Goal: Transaction & Acquisition: Book appointment/travel/reservation

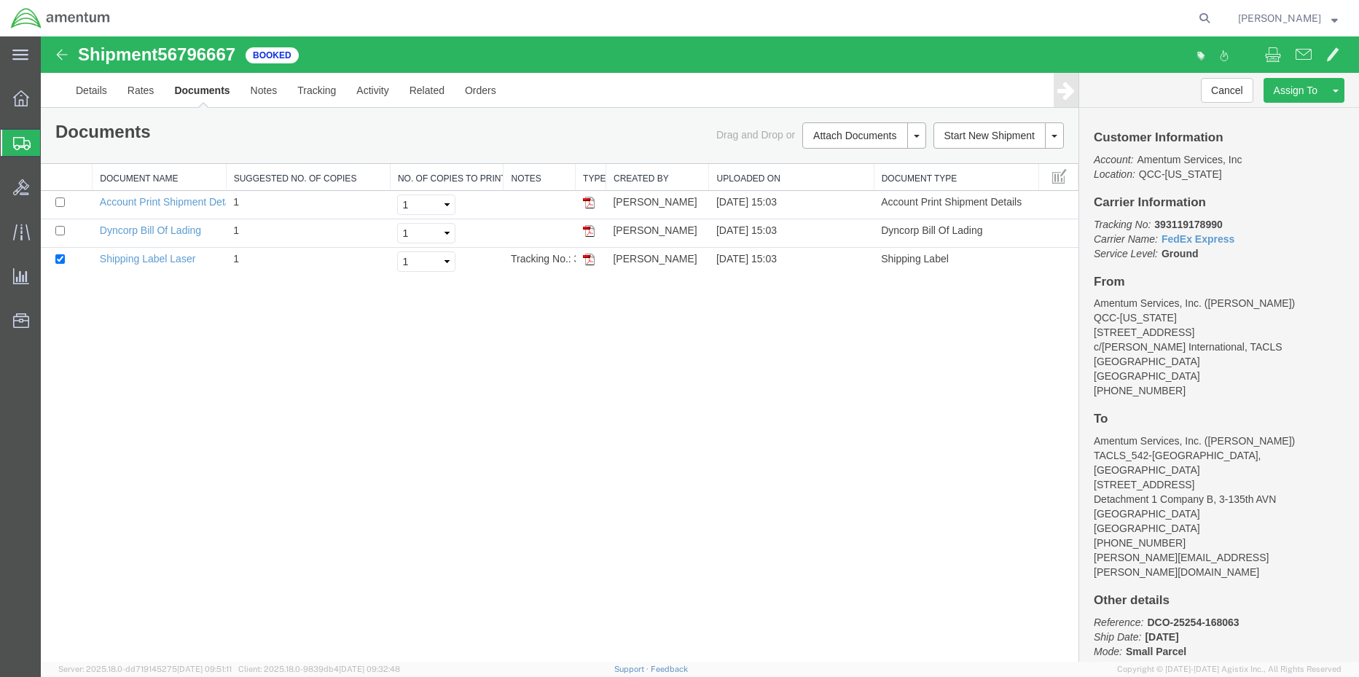
click at [17, 149] on div at bounding box center [21, 143] width 41 height 26
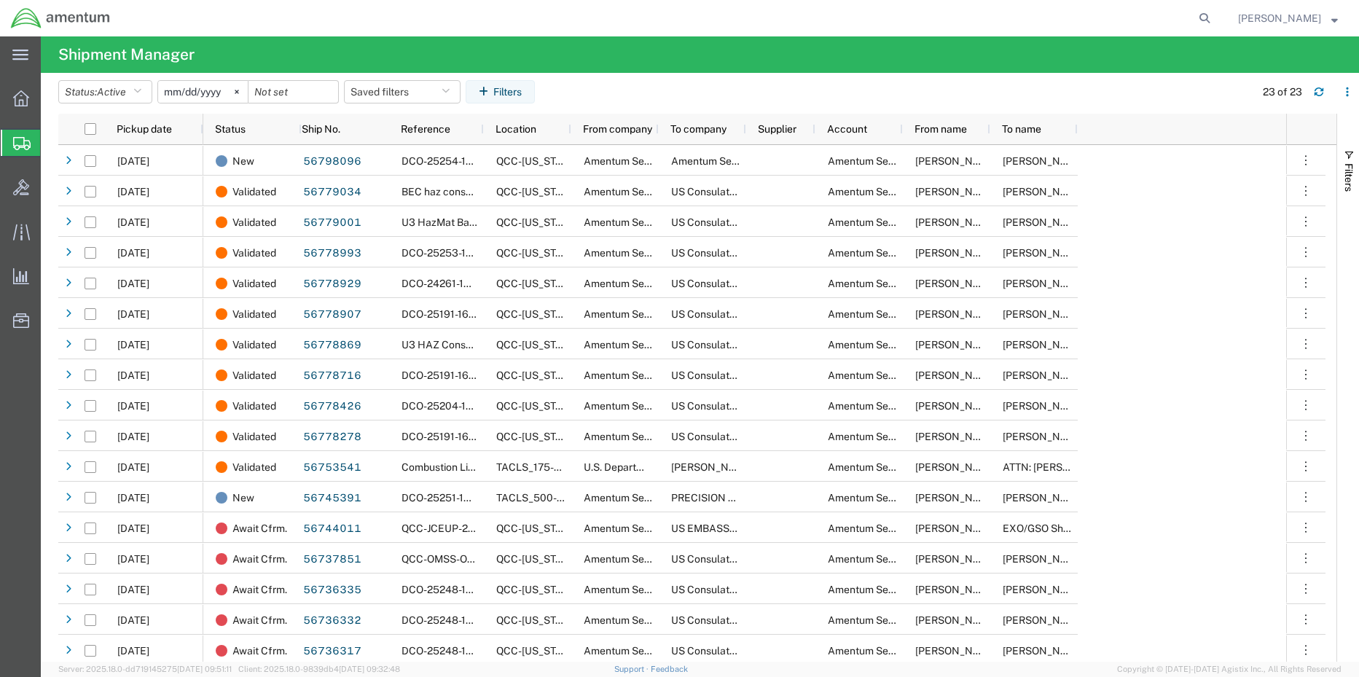
click at [0, 0] on span "Shipment Manager" at bounding box center [0, 0] width 0 height 0
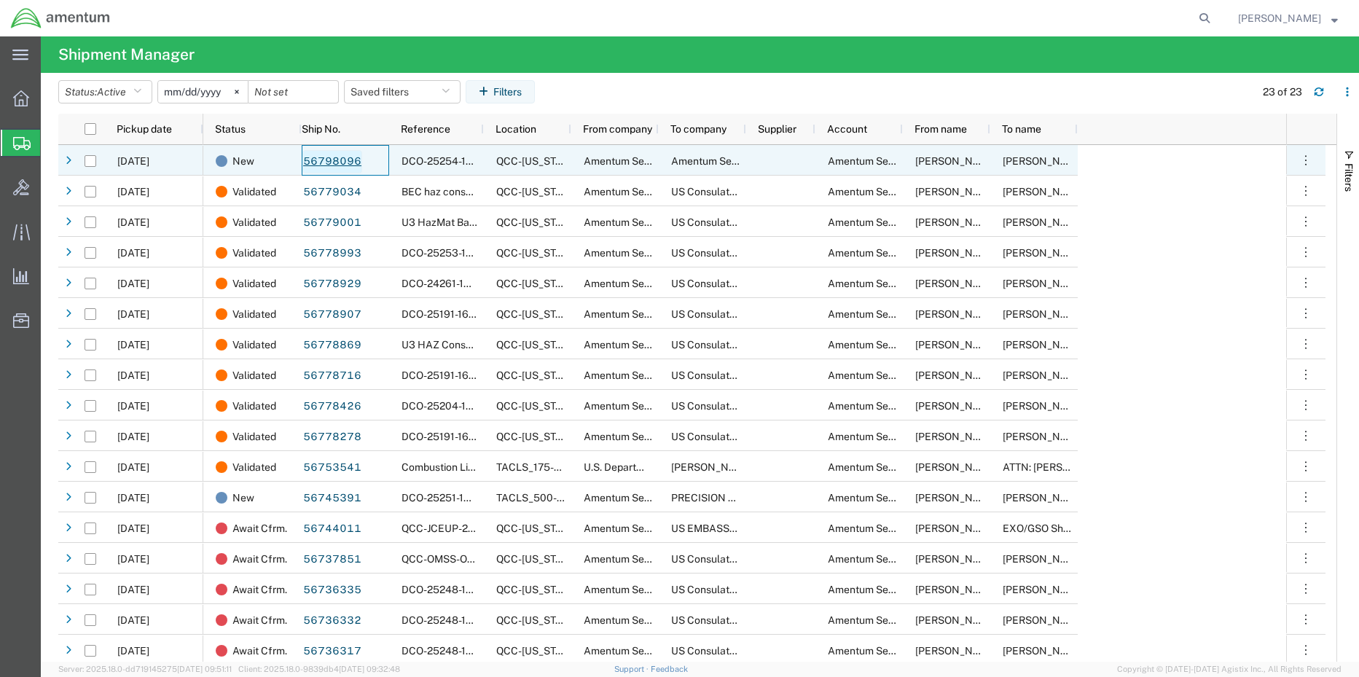
click at [322, 163] on link "56798096" at bounding box center [332, 161] width 60 height 23
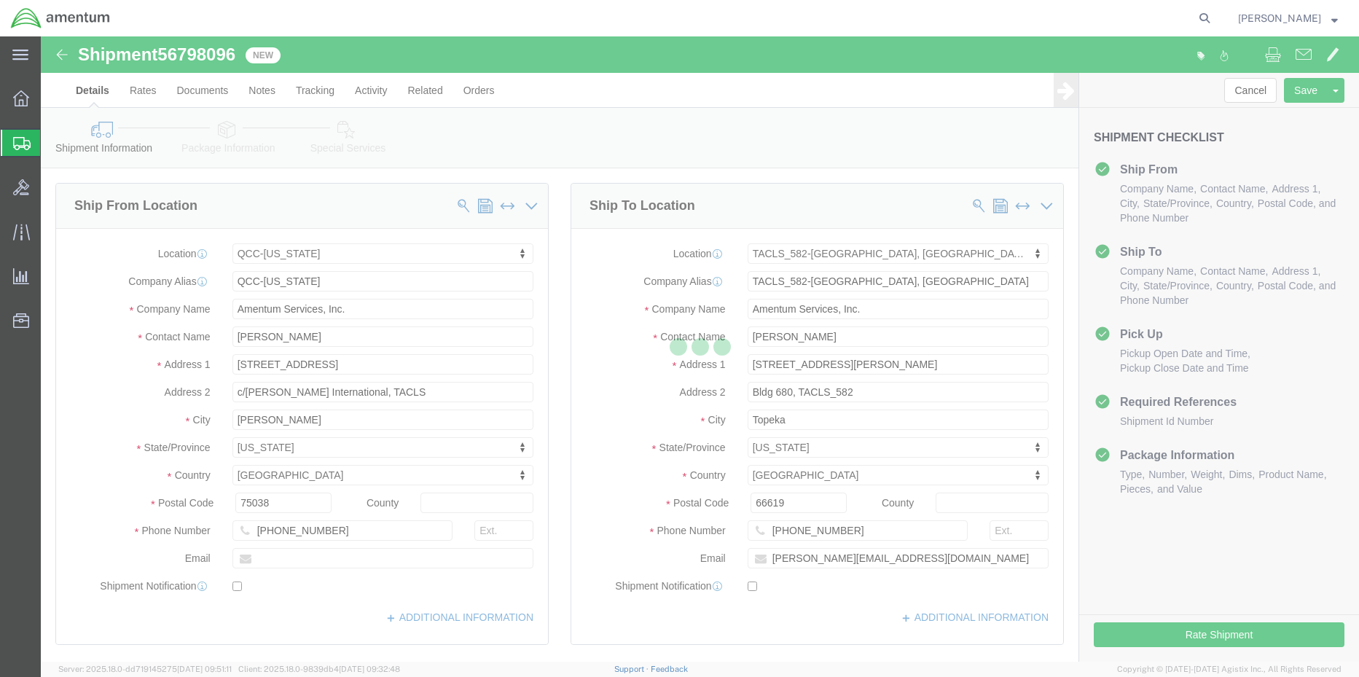
select select "42668"
select select "42703"
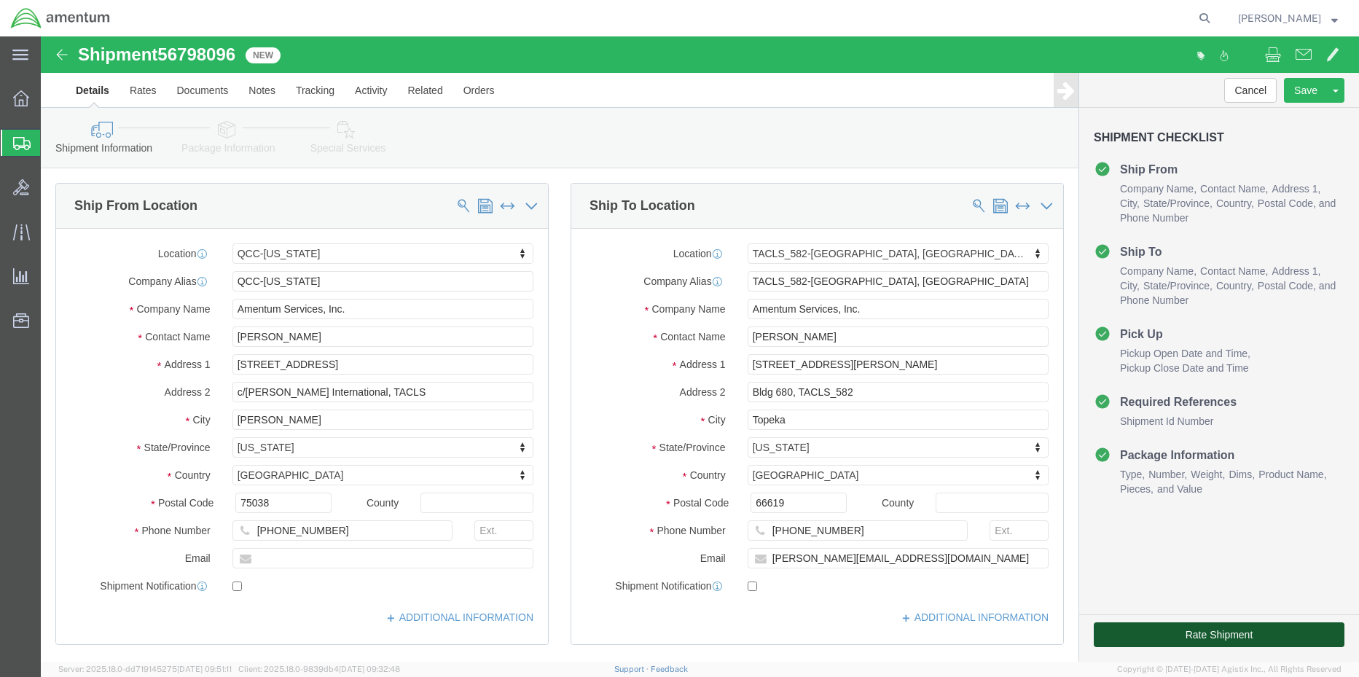
click button "Rate Shipment"
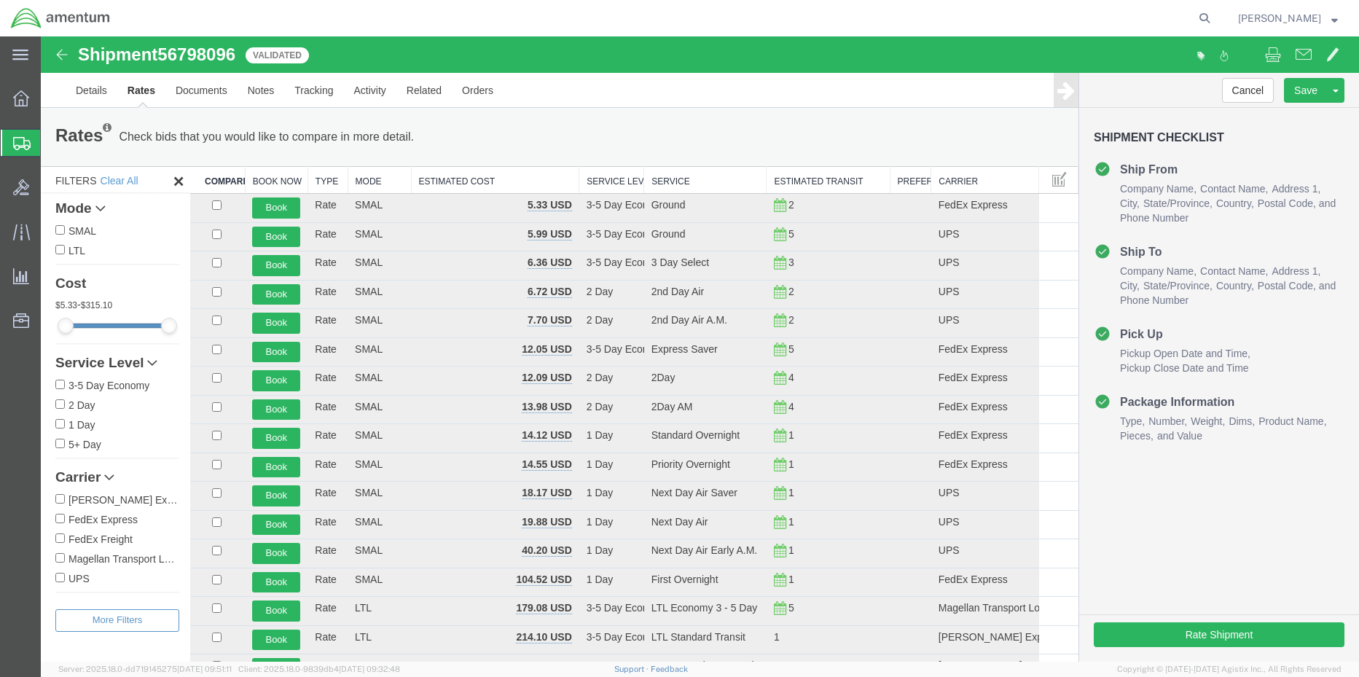
click at [58, 518] on input "FedEx Express" at bounding box center [59, 518] width 9 height 9
checkbox input "true"
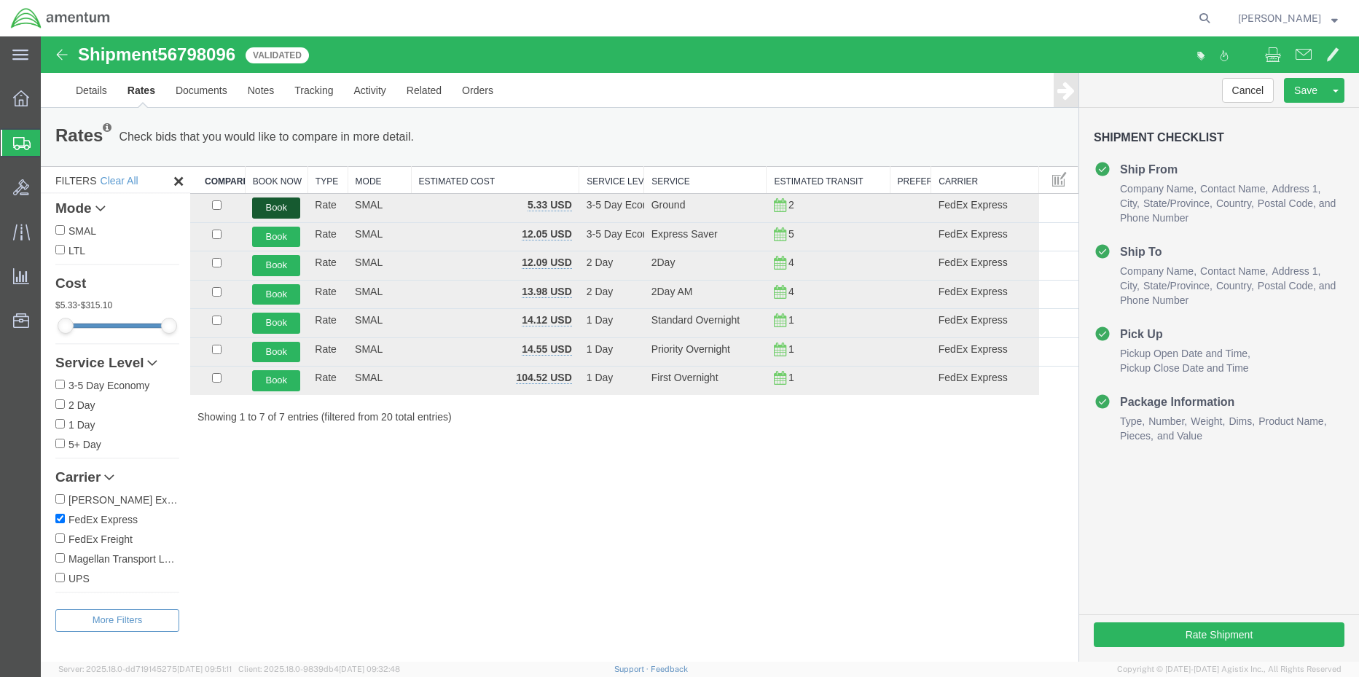
click at [272, 205] on button "Book" at bounding box center [276, 207] width 48 height 21
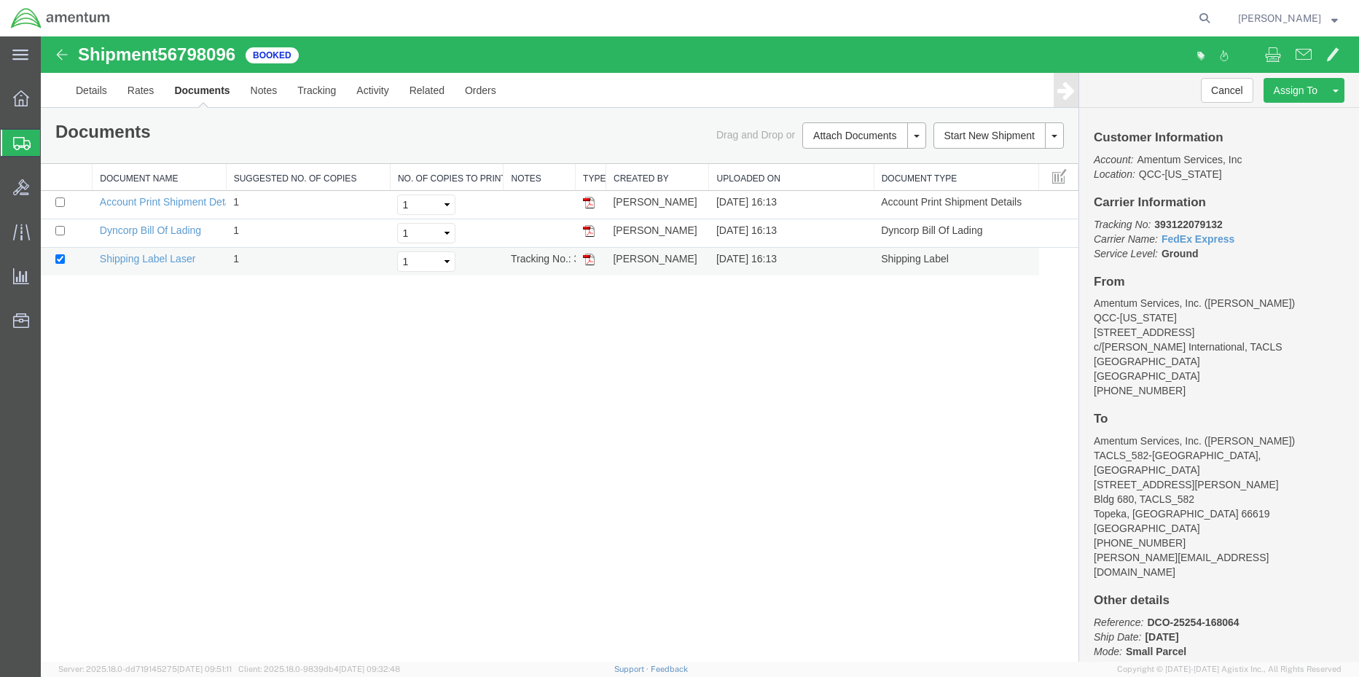
drag, startPoint x: 583, startPoint y: 261, endPoint x: 592, endPoint y: 267, distance: 11.1
click at [583, 261] on img at bounding box center [589, 260] width 12 height 12
click at [23, 103] on icon at bounding box center [21, 98] width 16 height 16
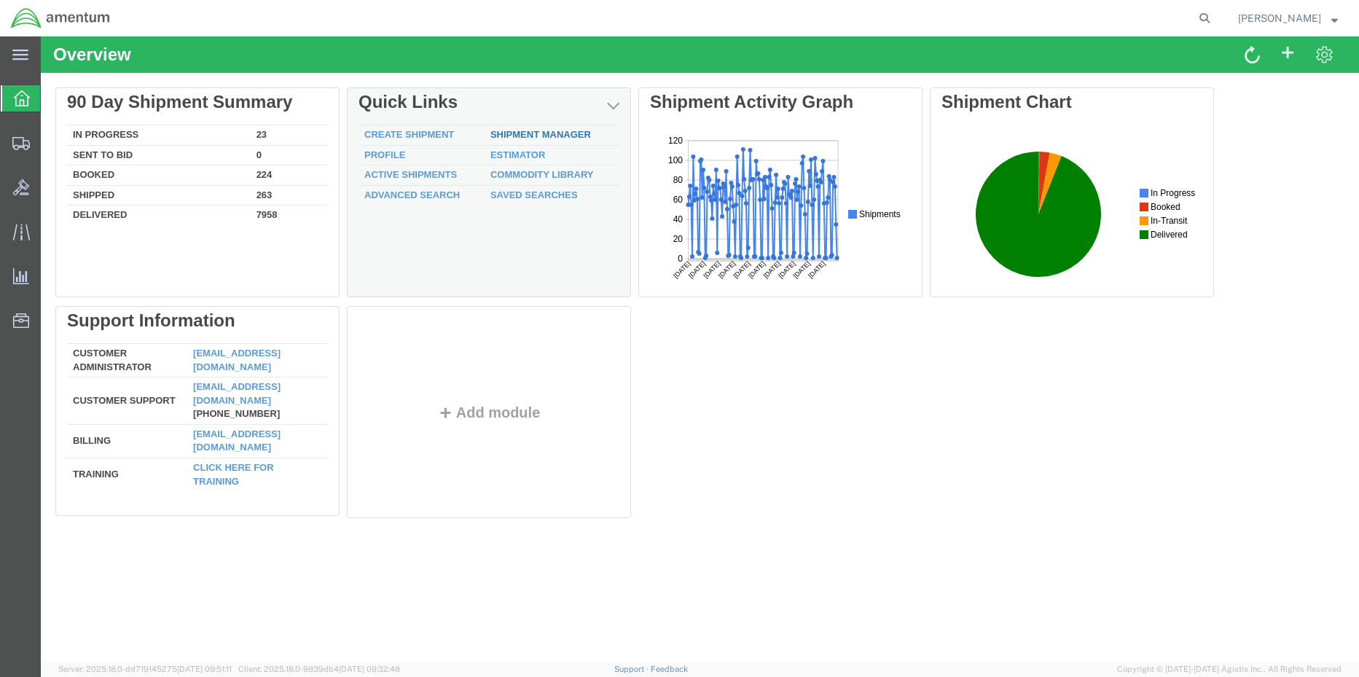
click at [530, 135] on div "Delete 90 Day Shipment Summary In Progress 23 Sent To Bid 0 Booked 224 Shipped …" at bounding box center [699, 305] width 1289 height 437
click at [512, 132] on div "Delete 90 Day Shipment Summary In Progress 23 Sent To Bid 0 Booked 224 Shipped …" at bounding box center [699, 305] width 1289 height 437
drag, startPoint x: 519, startPoint y: 130, endPoint x: 561, endPoint y: 167, distance: 55.2
click at [519, 130] on link "Shipment Manager" at bounding box center [540, 134] width 101 height 11
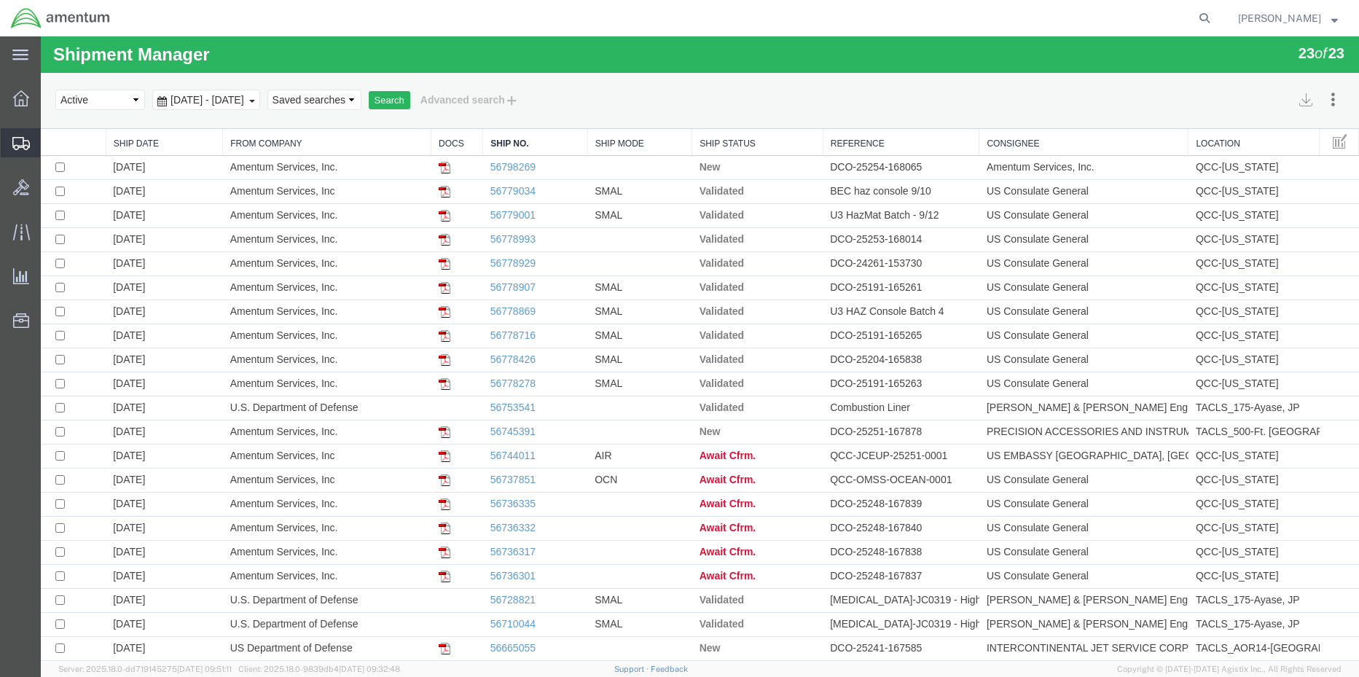
click at [9, 140] on div at bounding box center [21, 142] width 41 height 29
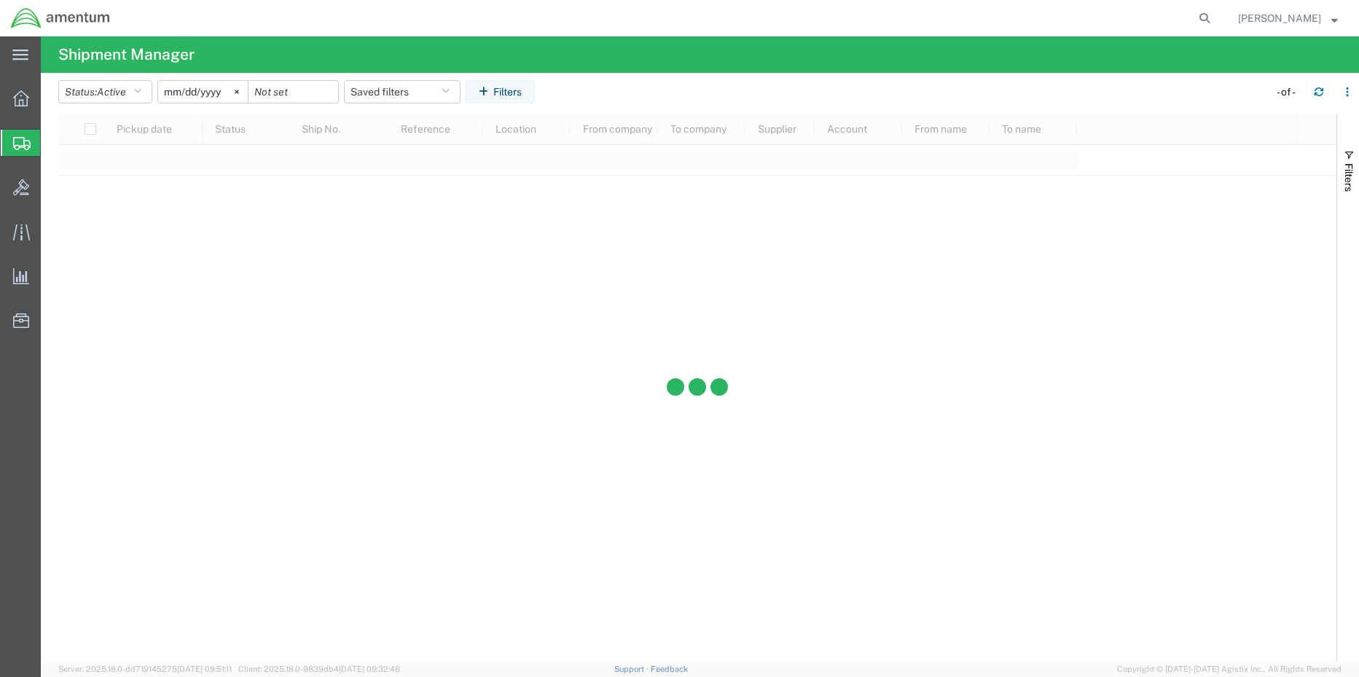
click at [0, 0] on span "Shipment Manager" at bounding box center [0, 0] width 0 height 0
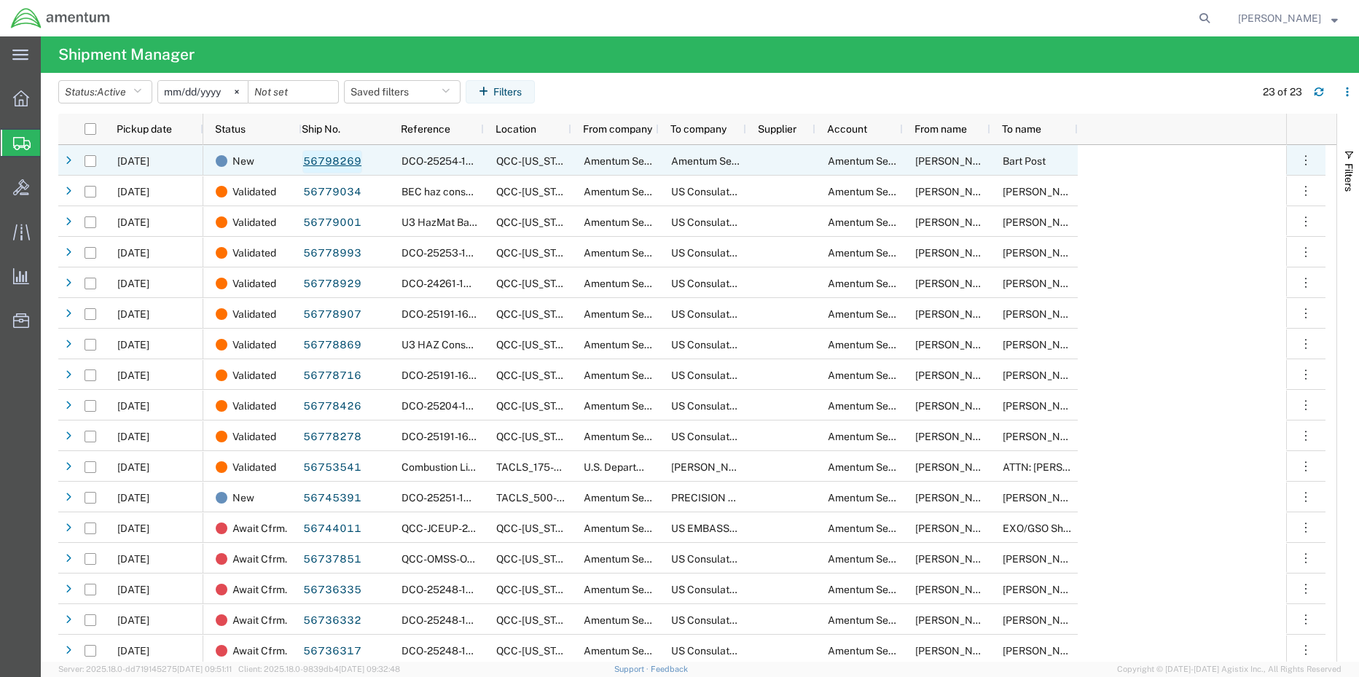
click at [315, 161] on link "56798269" at bounding box center [332, 161] width 60 height 23
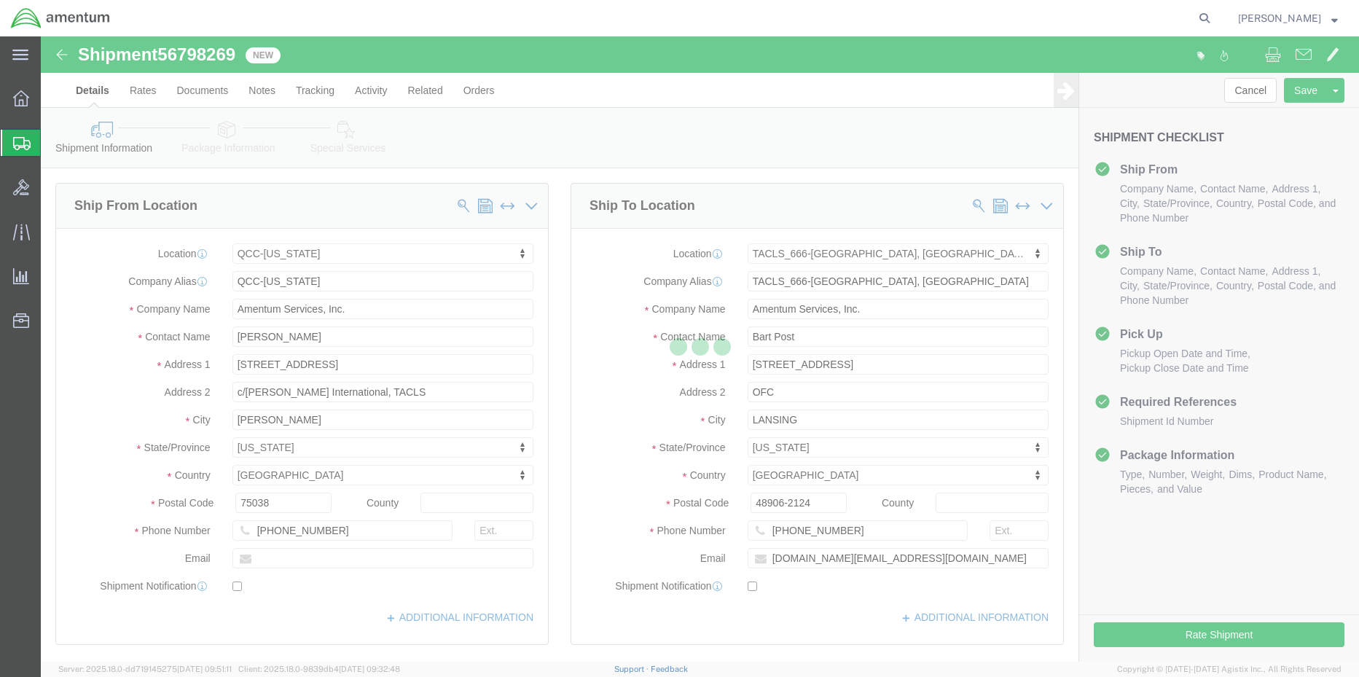
click at [1209, 629] on div at bounding box center [700, 348] width 1318 height 625
select select "42668"
select select "42733"
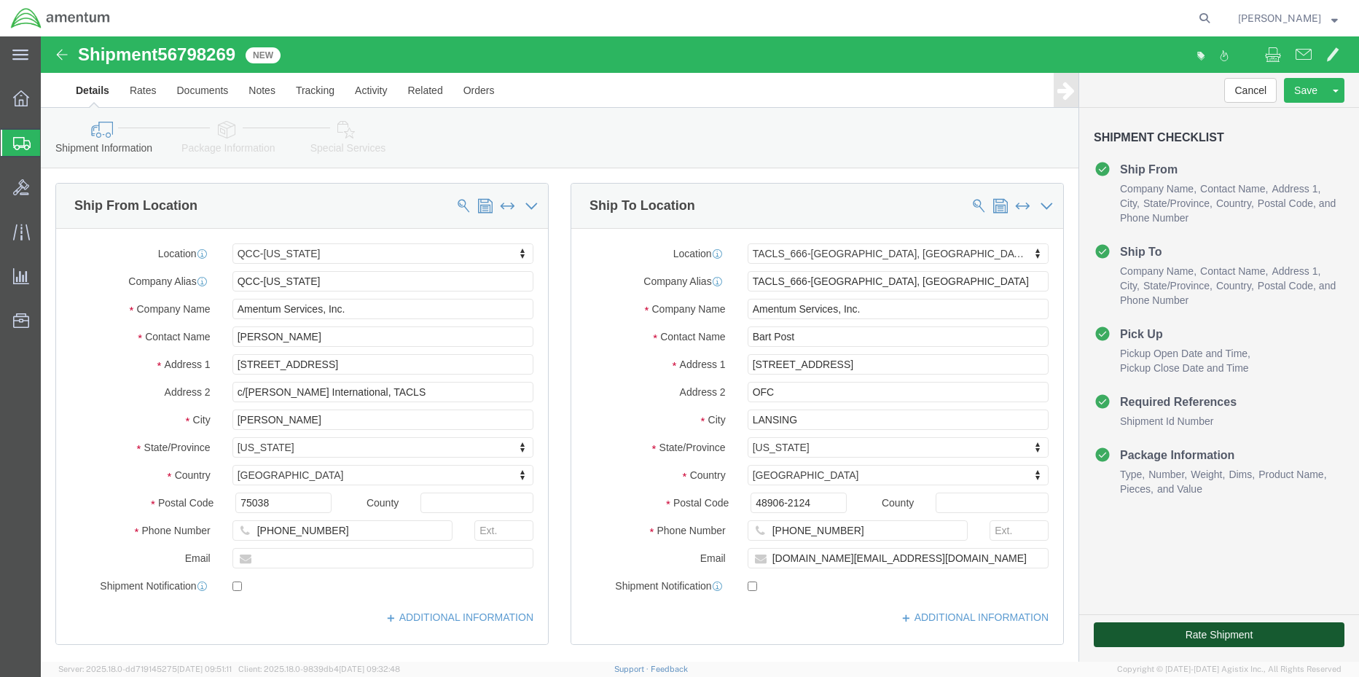
click button "Rate Shipment"
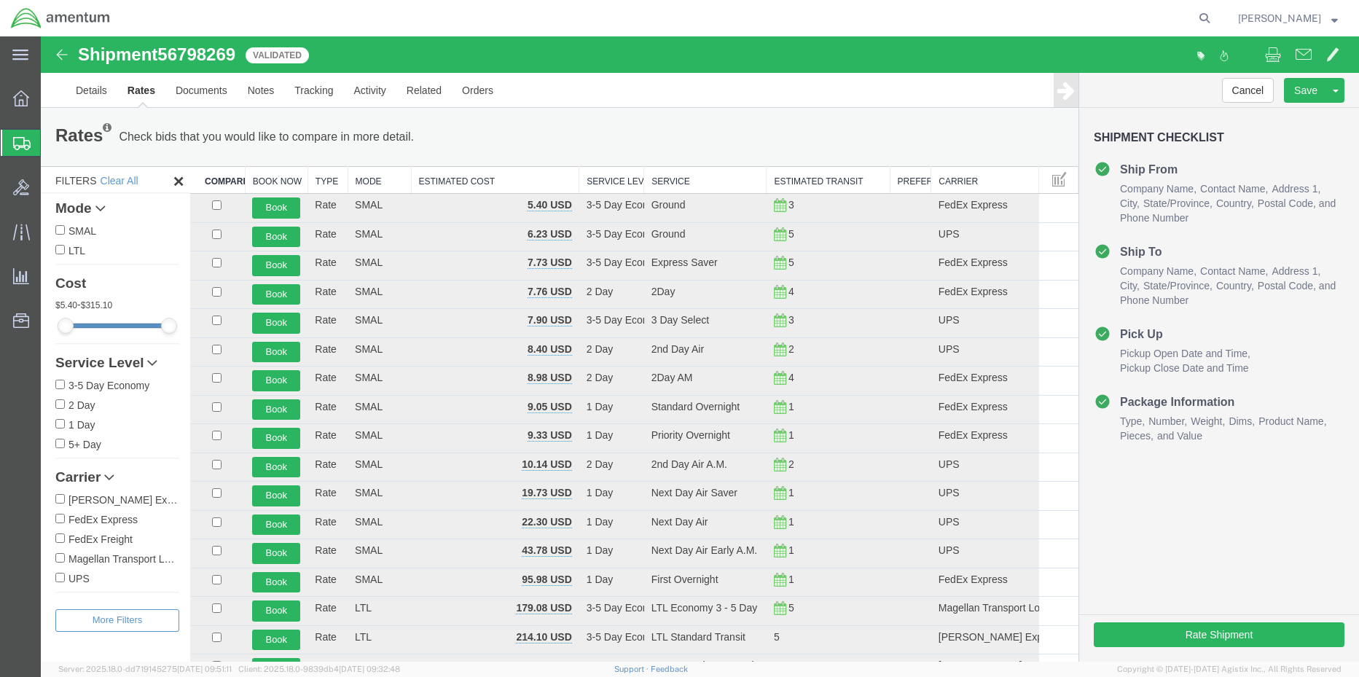
click at [61, 517] on input "FedEx Express" at bounding box center [59, 518] width 9 height 9
checkbox input "true"
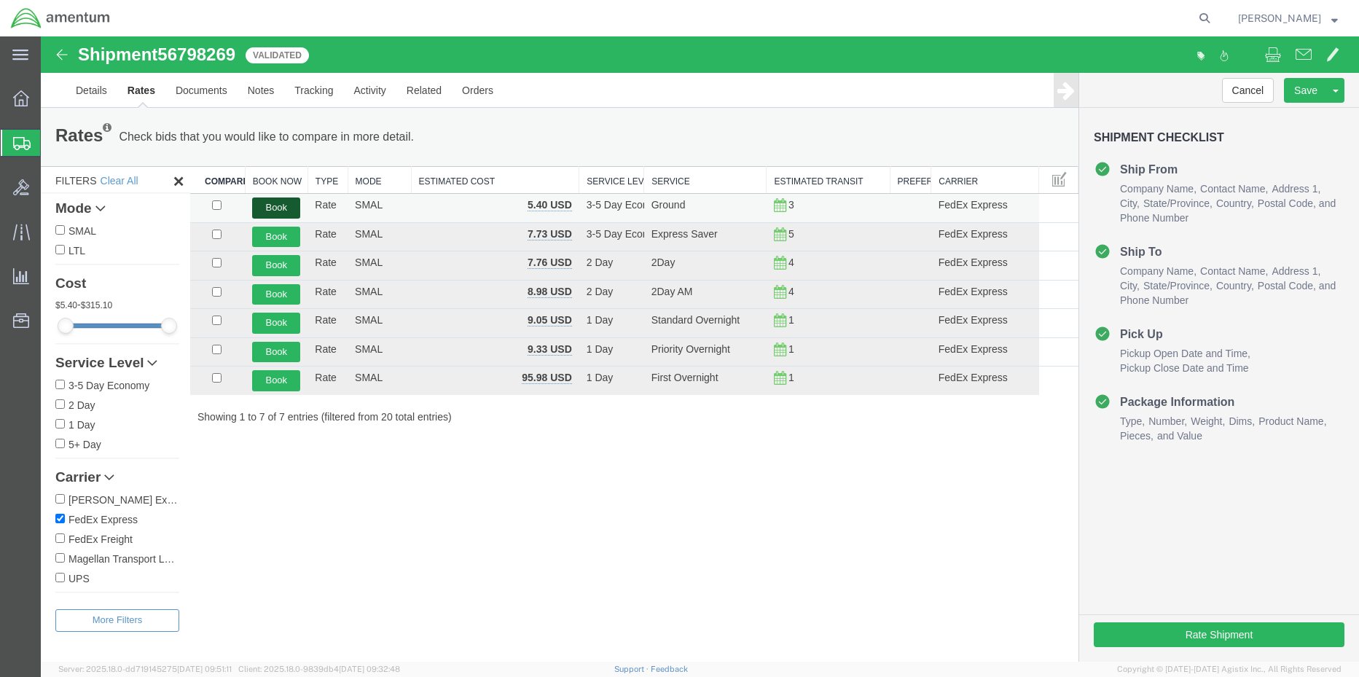
click at [286, 210] on button "Book" at bounding box center [276, 207] width 48 height 21
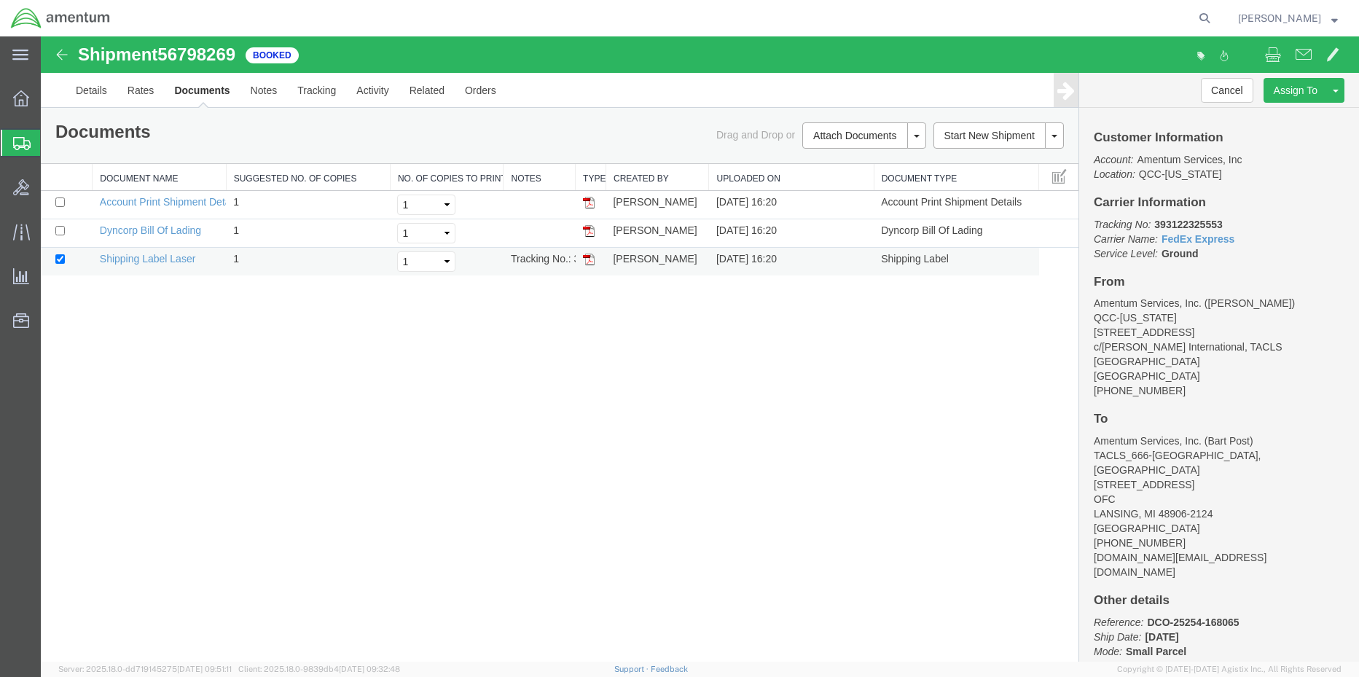
click at [592, 260] on img at bounding box center [589, 260] width 12 height 12
click at [25, 106] on div at bounding box center [21, 98] width 41 height 29
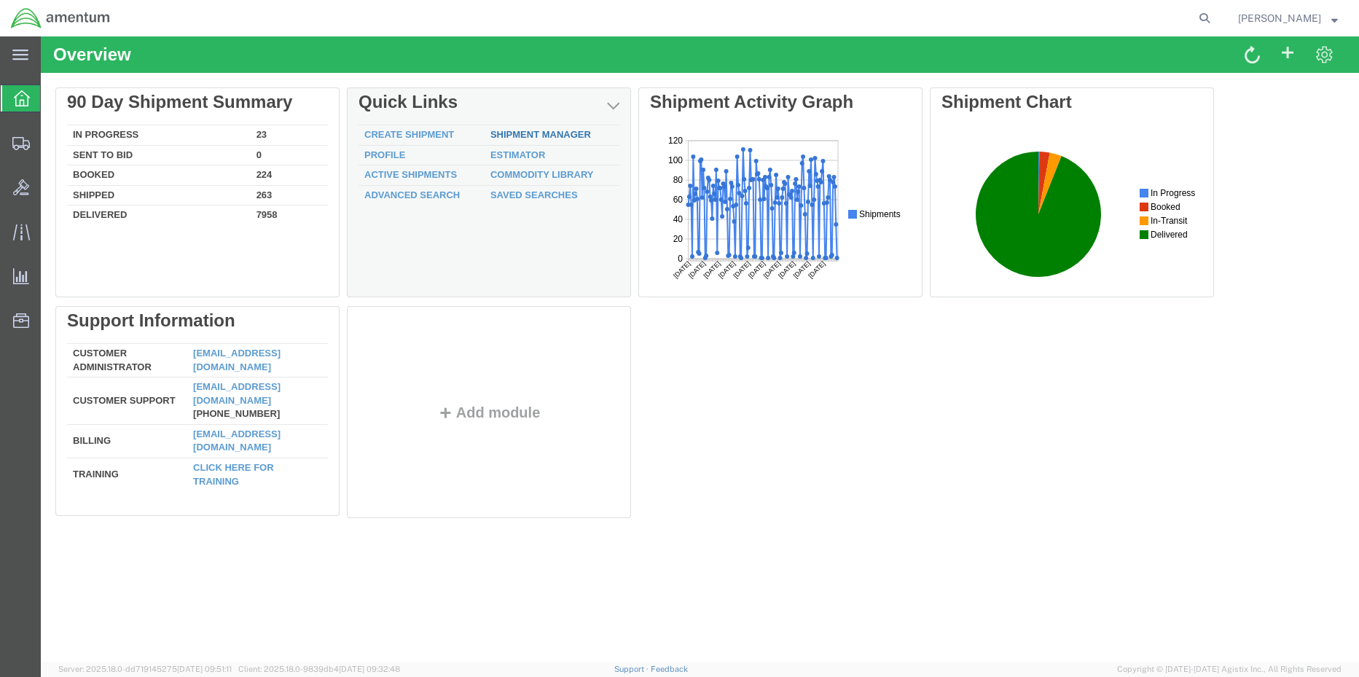
click at [541, 136] on link "Shipment Manager" at bounding box center [540, 134] width 101 height 11
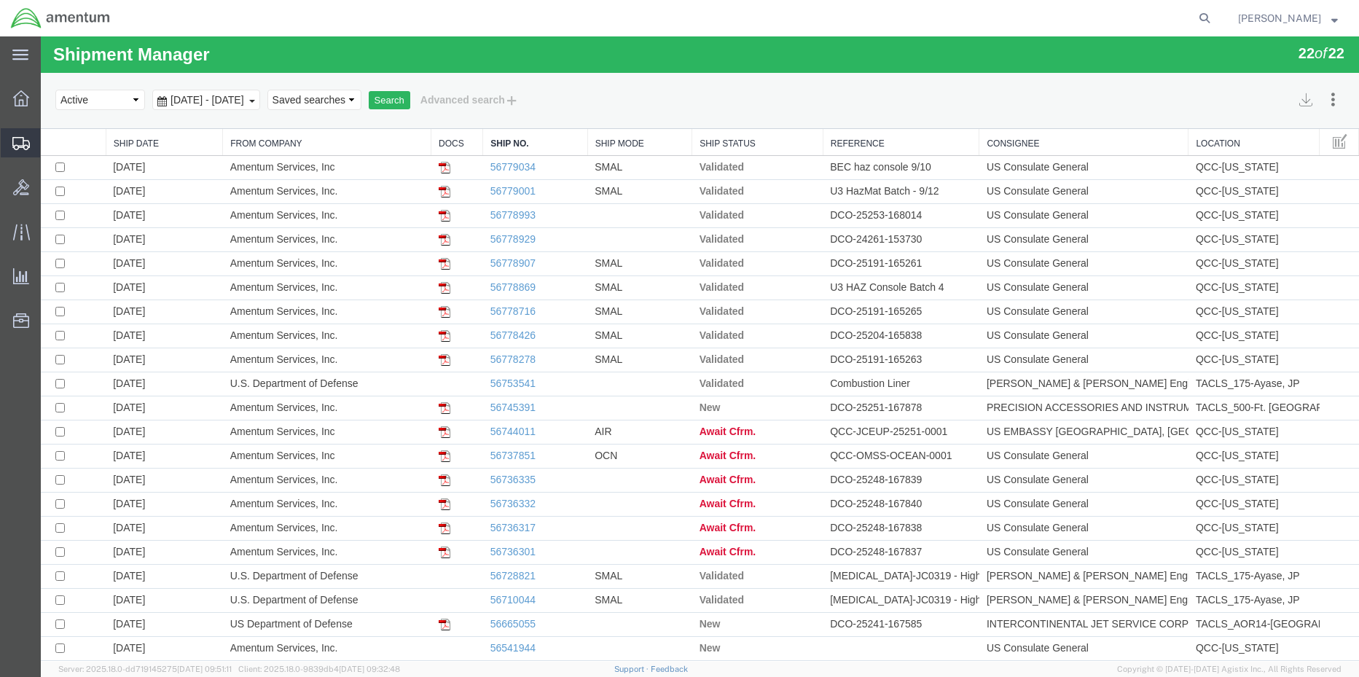
click at [0, 0] on span "Shipment Manager" at bounding box center [0, 0] width 0 height 0
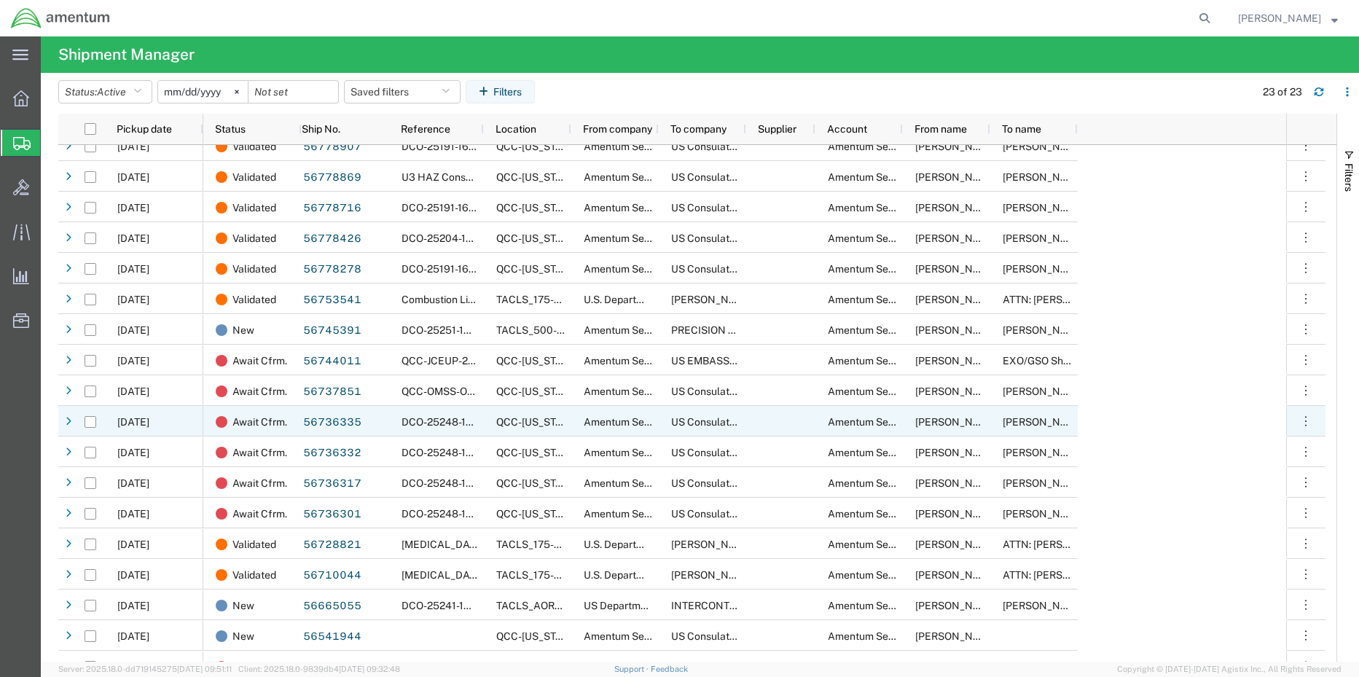
scroll to position [187, 0]
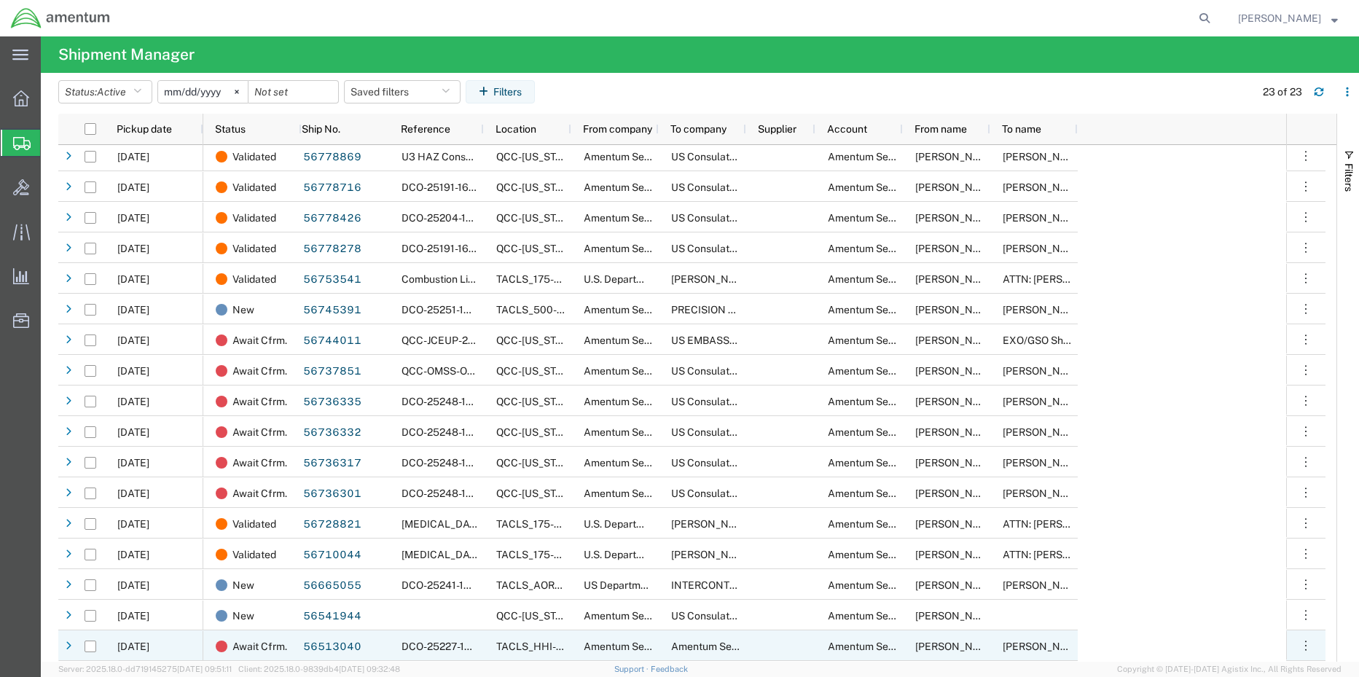
click at [149, 646] on span "[DATE]" at bounding box center [133, 646] width 32 height 12
click at [419, 645] on span "DCO-25227-166934" at bounding box center [448, 646] width 95 height 12
click at [338, 652] on link "56513040" at bounding box center [332, 647] width 60 height 23
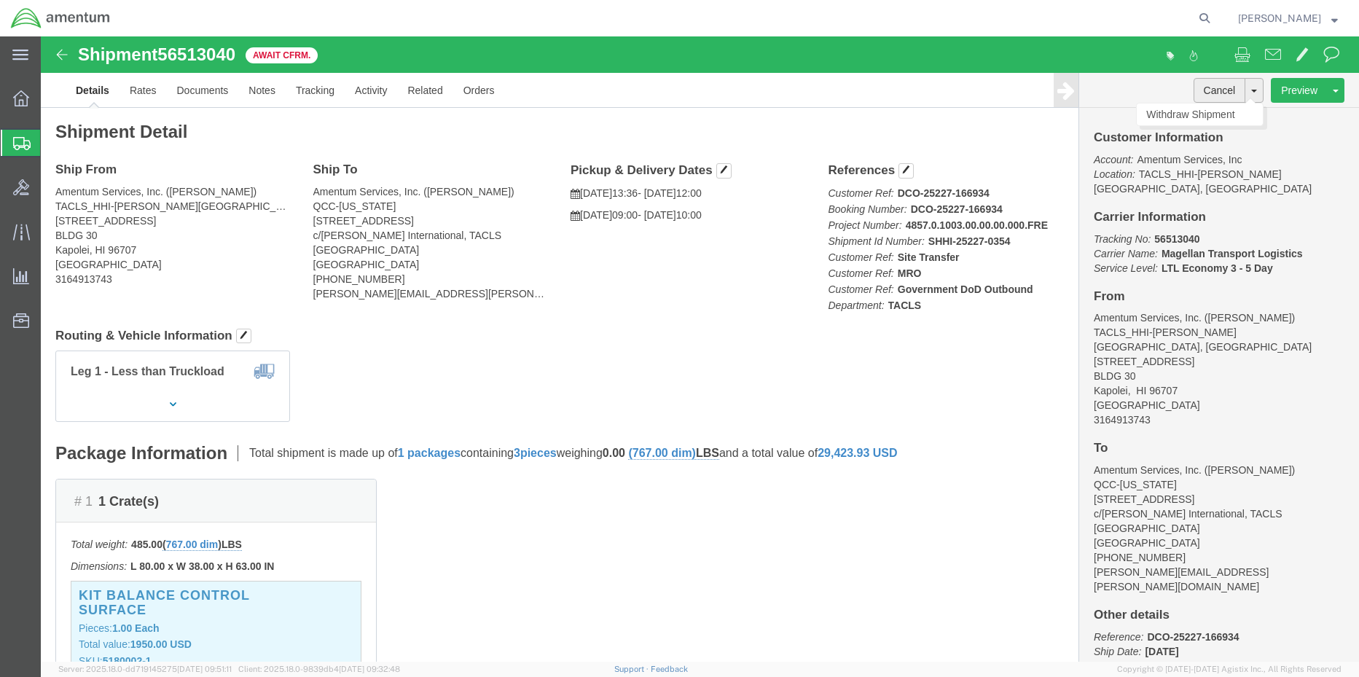
click button "Cancel"
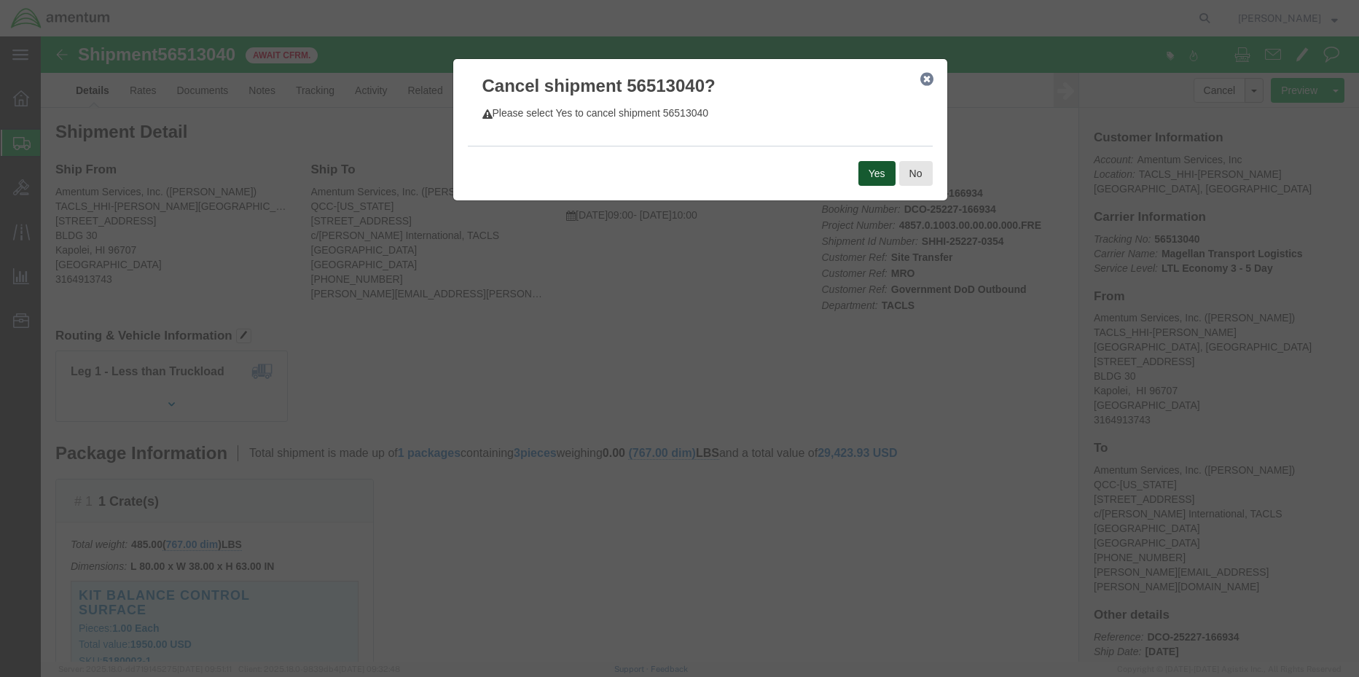
click button "Yes"
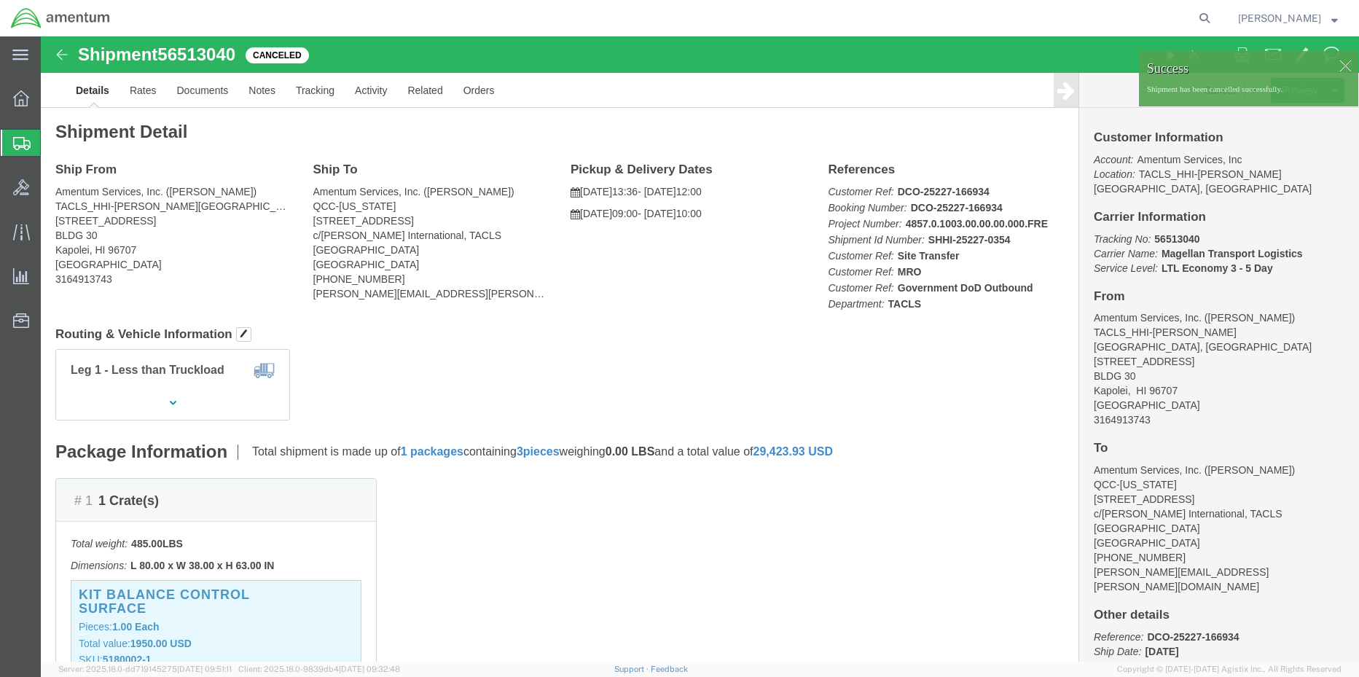
click at [0, 0] on span "Shipment Manager" at bounding box center [0, 0] width 0 height 0
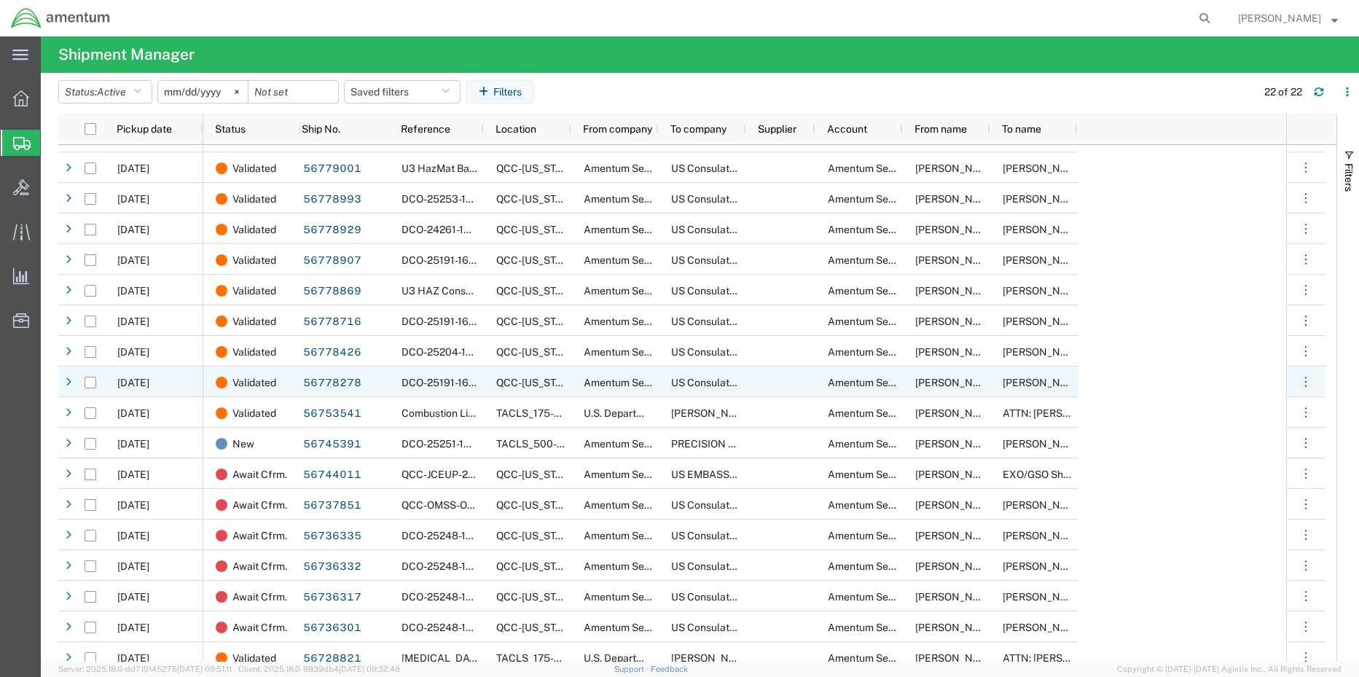
scroll to position [157, 0]
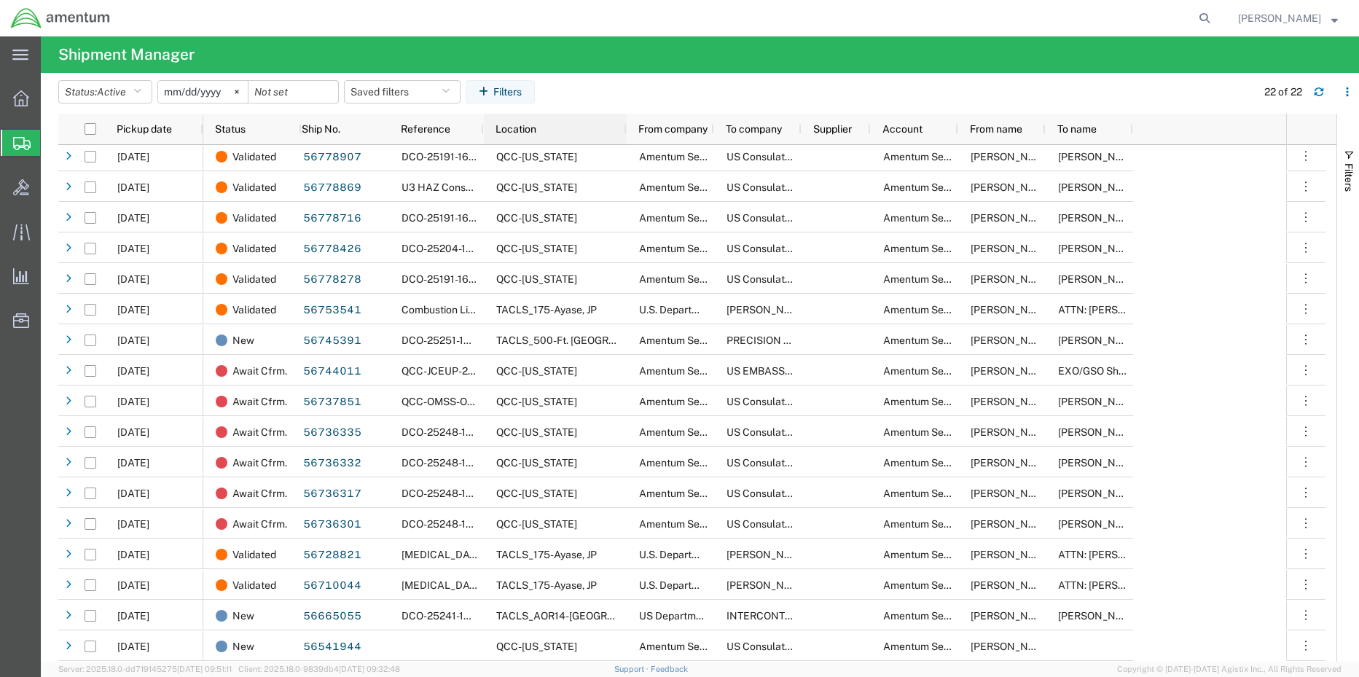
drag, startPoint x: 570, startPoint y: 125, endPoint x: 625, endPoint y: 141, distance: 57.9
click at [625, 141] on div at bounding box center [626, 129] width 6 height 31
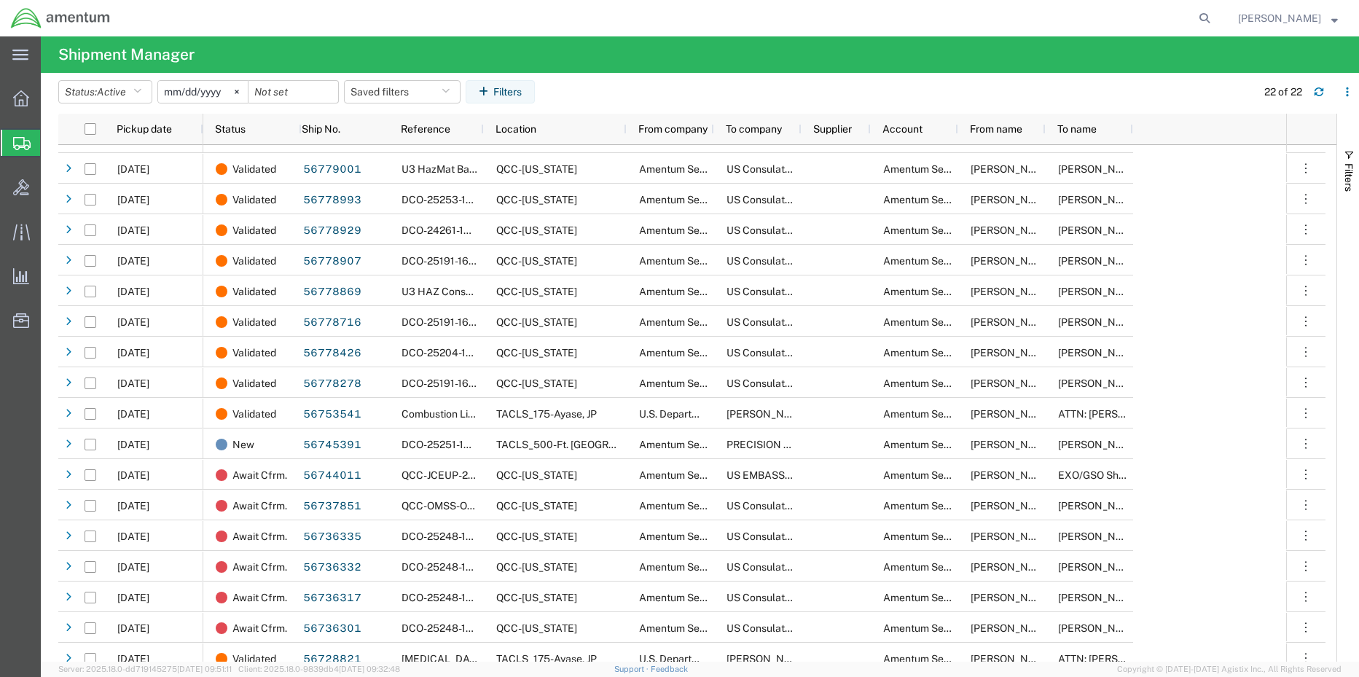
scroll to position [0, 0]
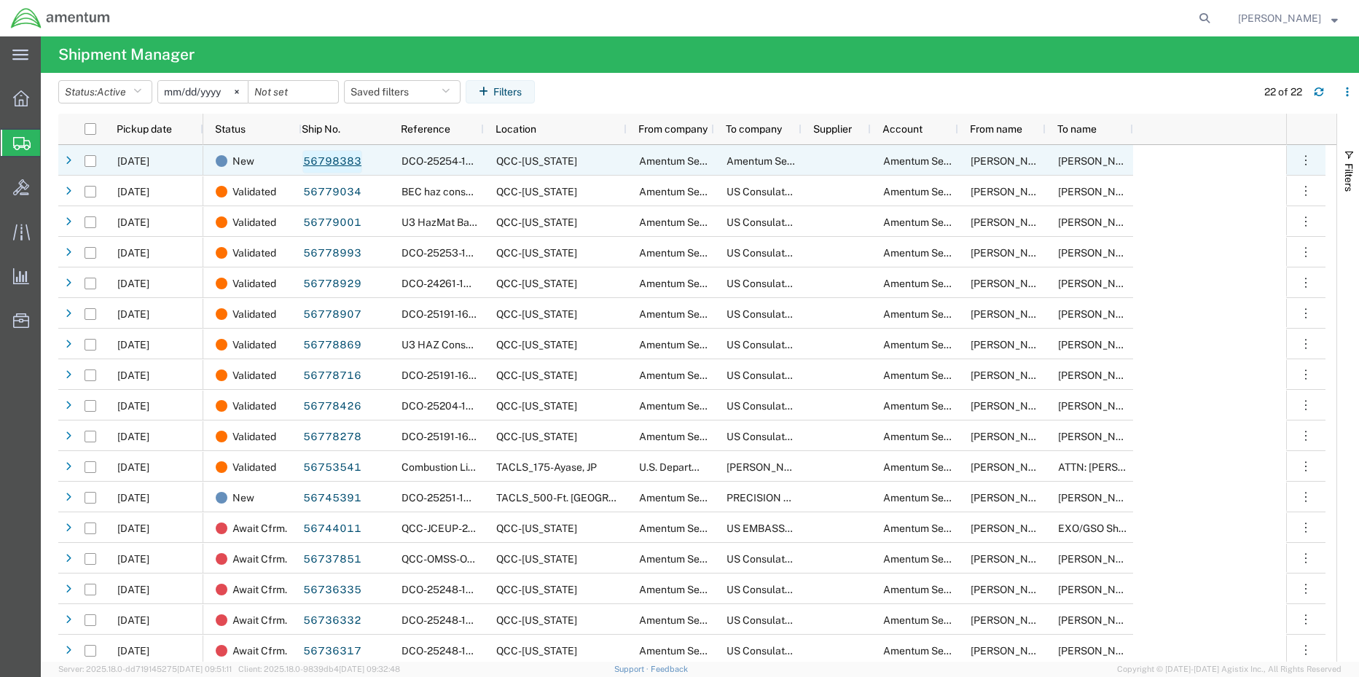
click at [323, 164] on link "56798383" at bounding box center [332, 161] width 60 height 23
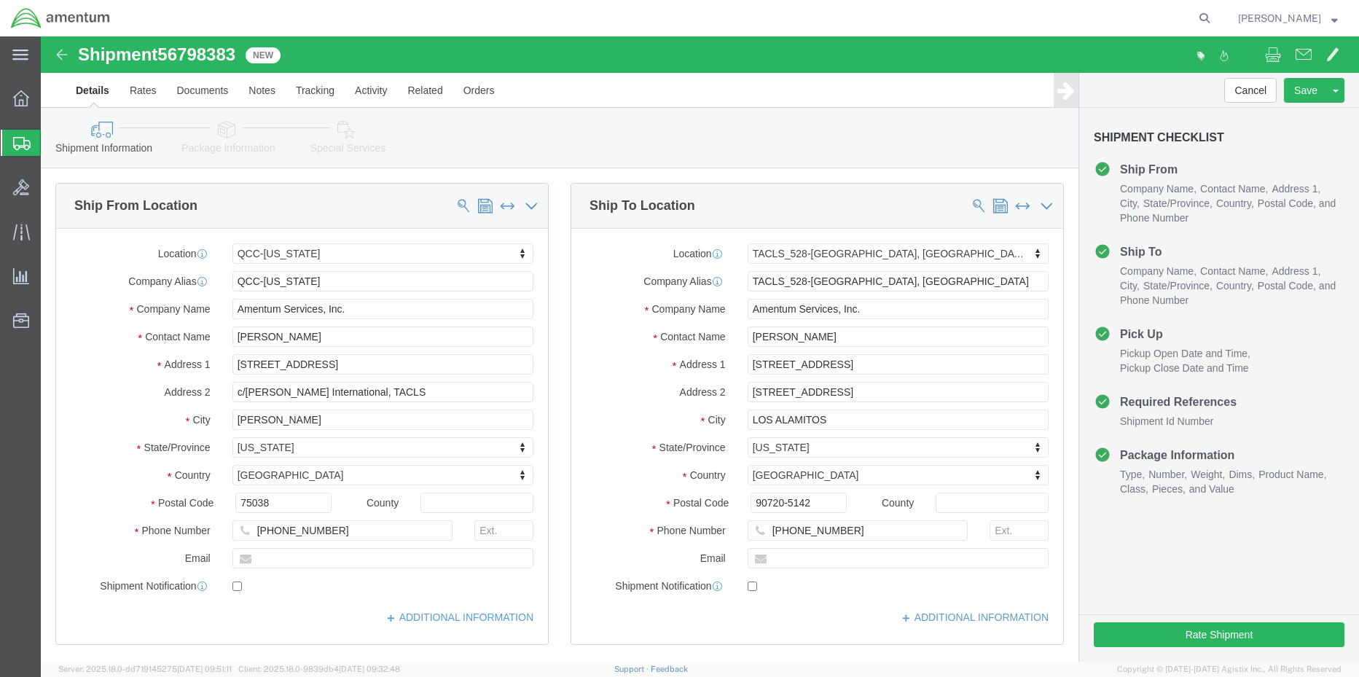
select select "42668"
select select "42692"
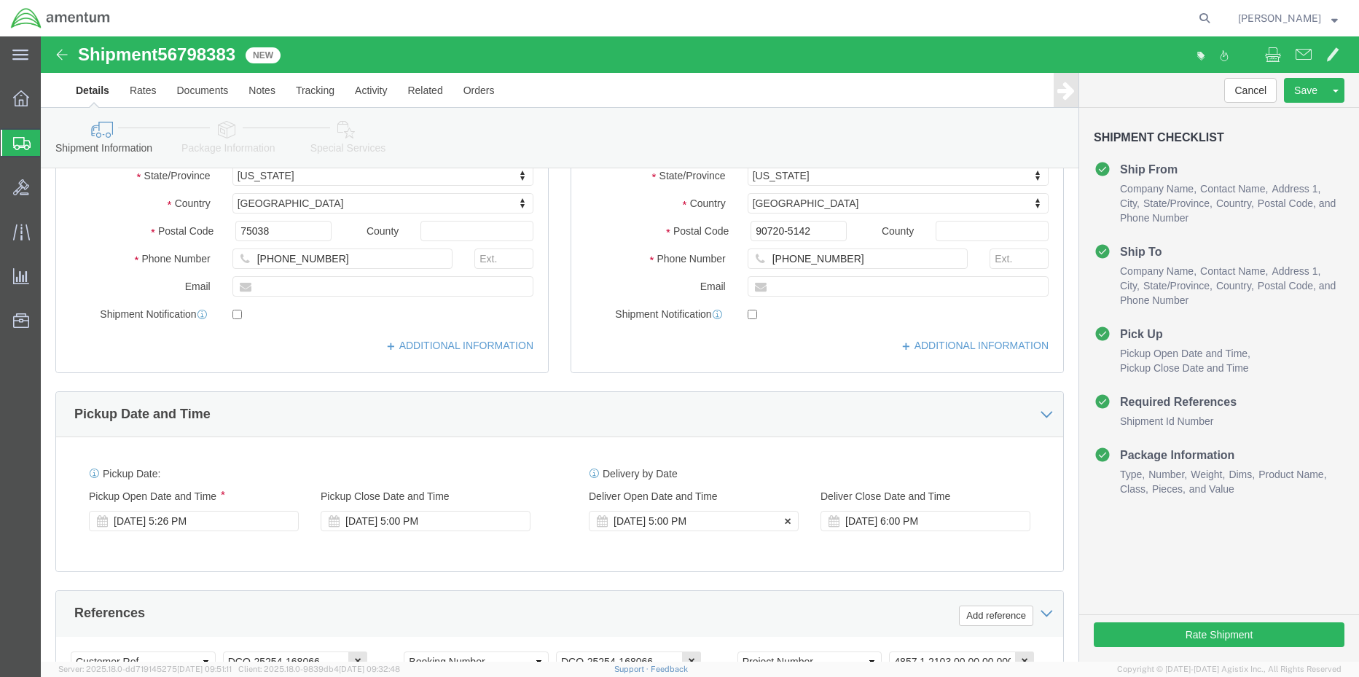
scroll to position [437, 0]
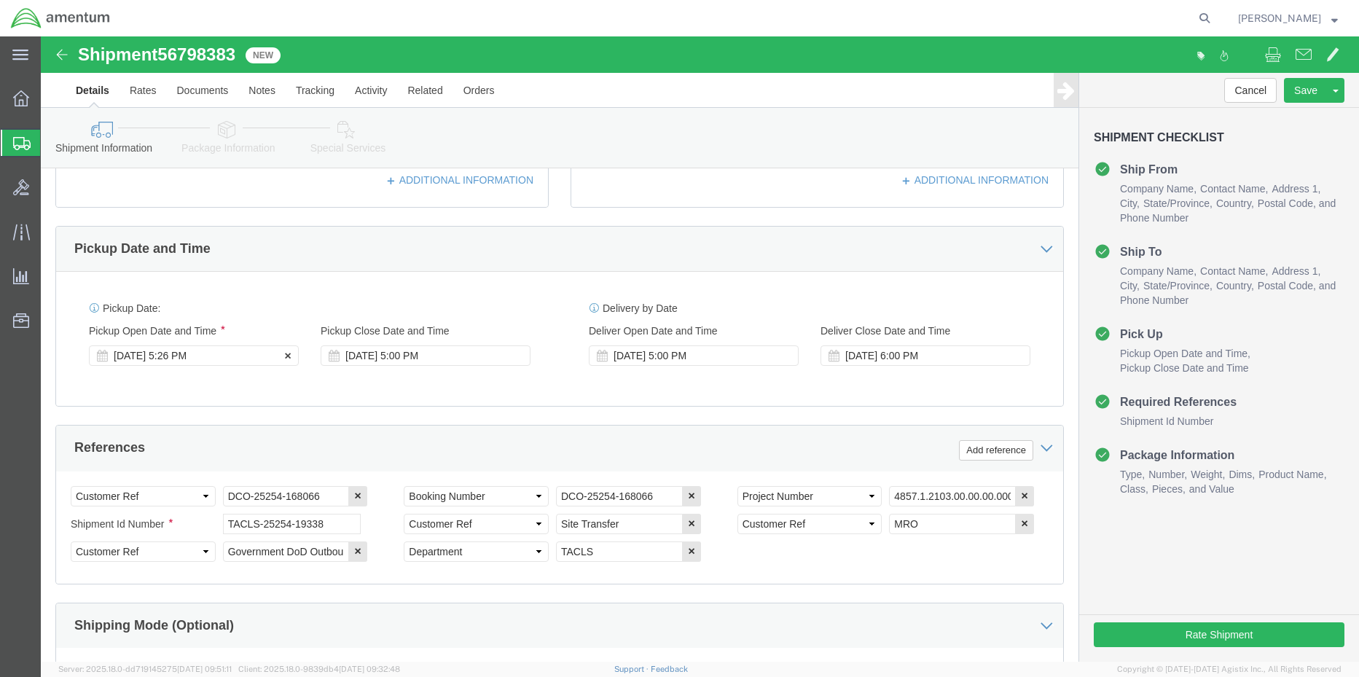
click div "[DATE] 5:26 PM"
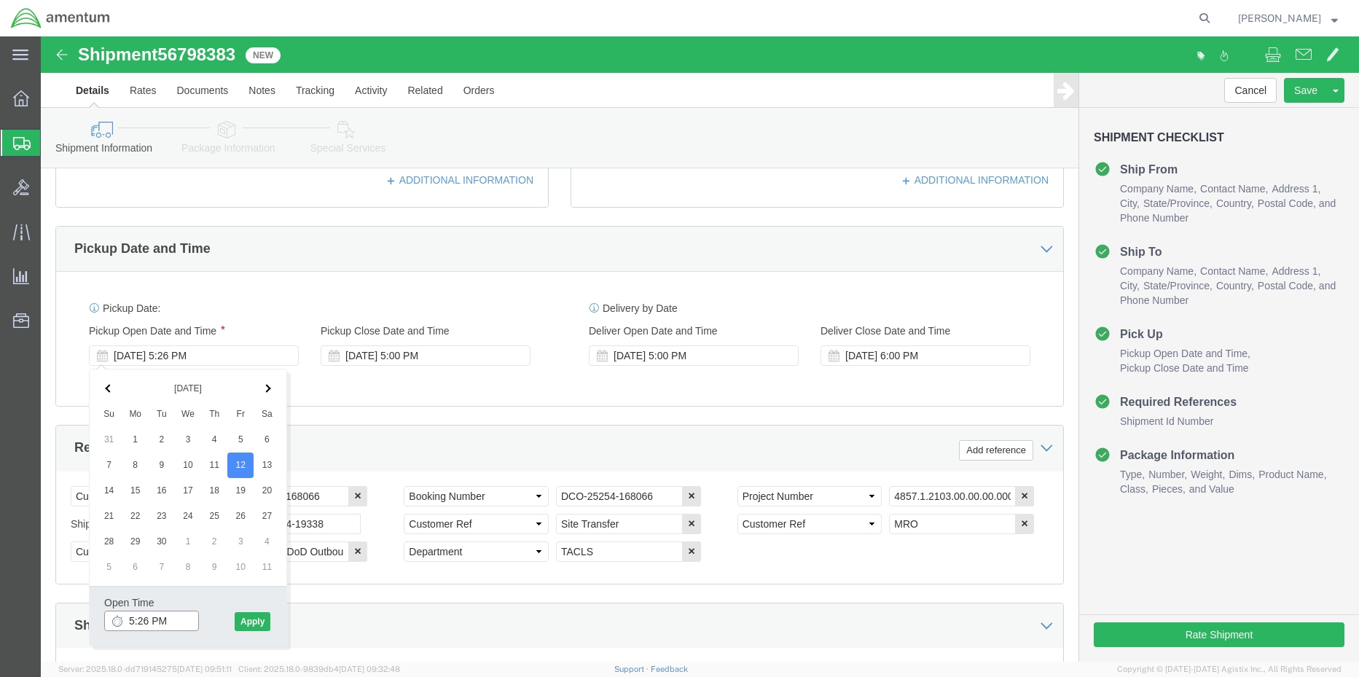
drag, startPoint x: 142, startPoint y: 584, endPoint x: 58, endPoint y: 592, distance: 84.2
click div "Open Time 5:26 PM [DATE] 5:26 PM - [DATE] 5:26 PM Cancel Apply"
type input "M"
type input "2:00 PM"
click button "Apply"
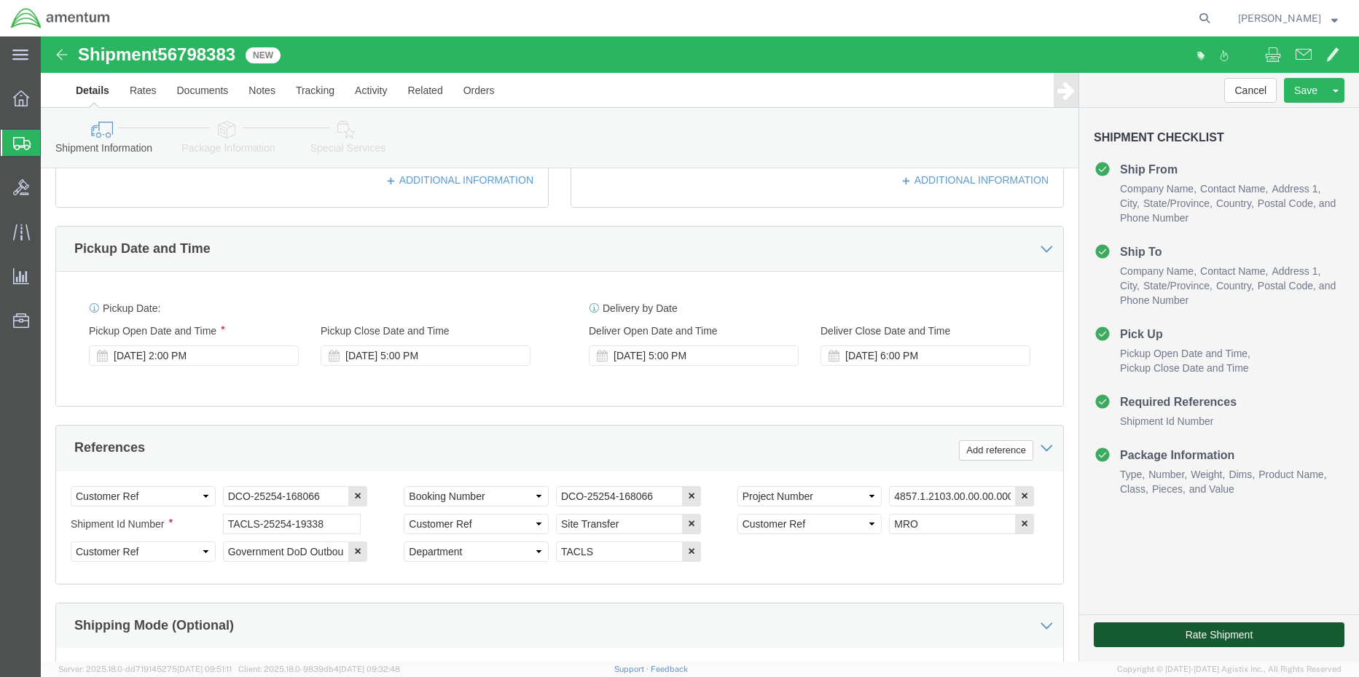
click button "Rate Shipment"
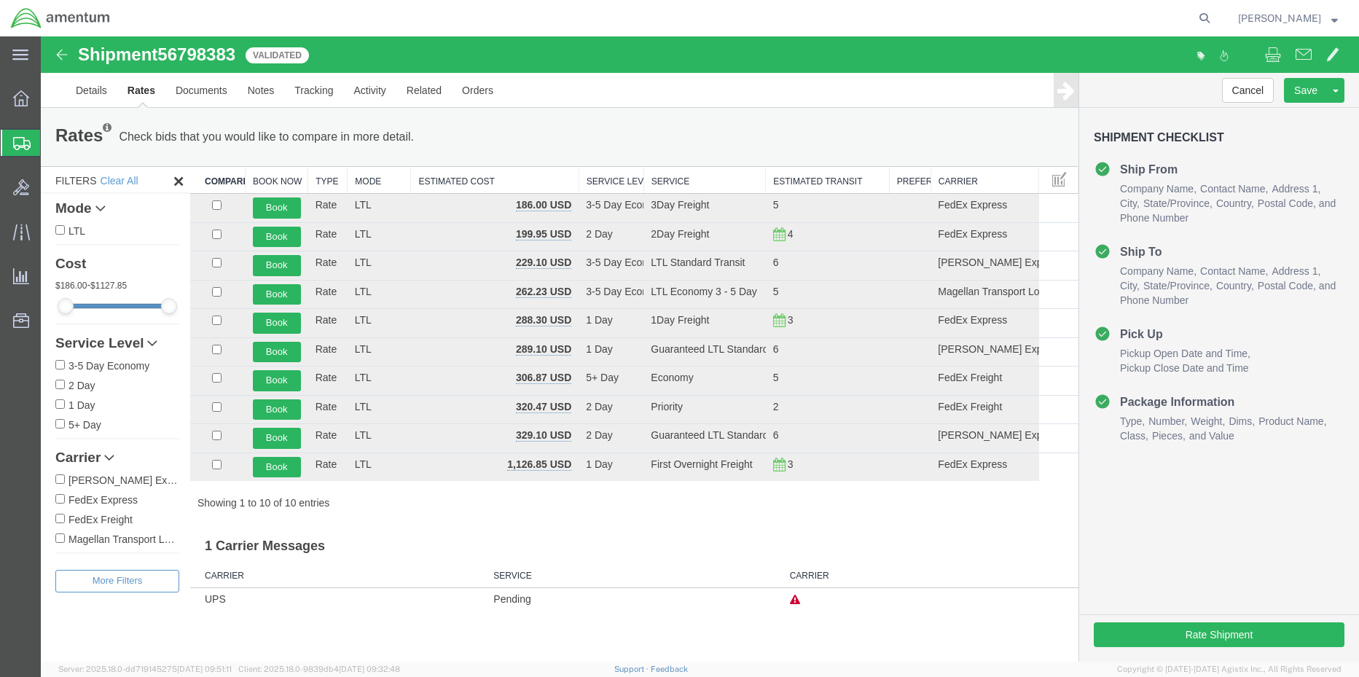
click at [62, 497] on input "FedEx Express" at bounding box center [59, 498] width 9 height 9
checkbox input "true"
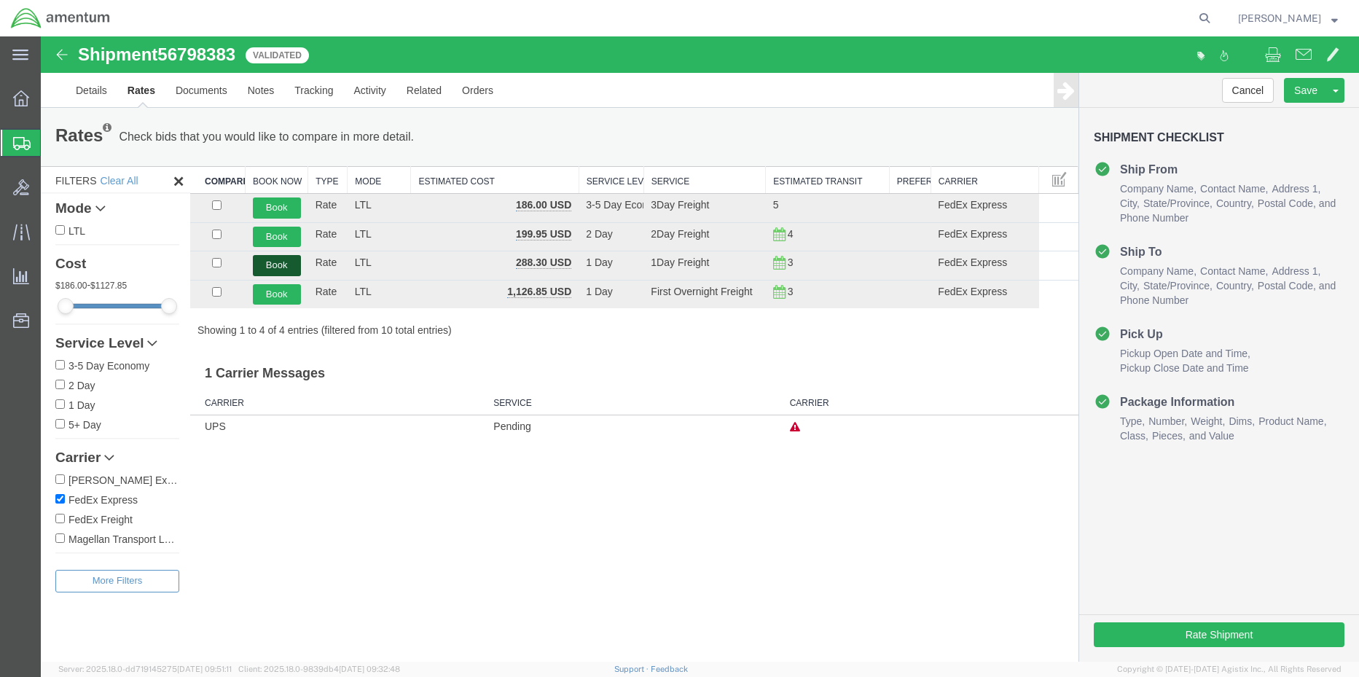
click at [288, 260] on button "Book" at bounding box center [277, 265] width 48 height 21
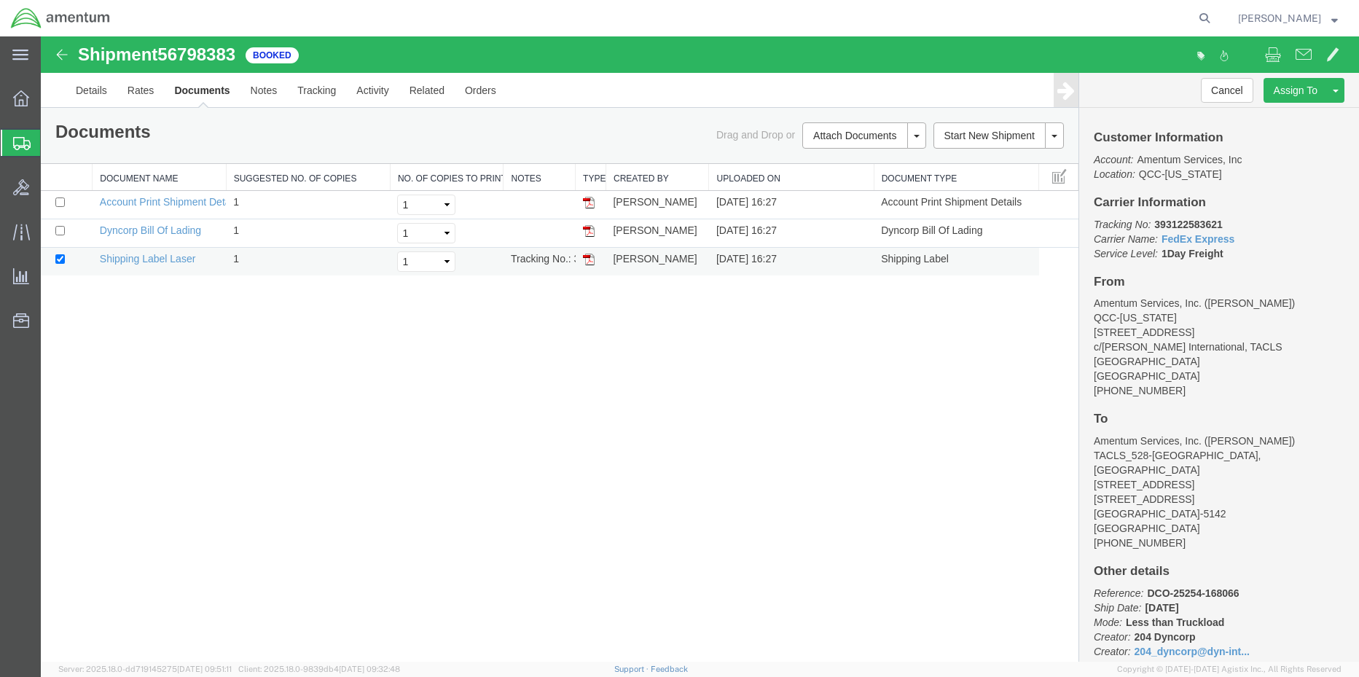
click at [588, 264] on img at bounding box center [589, 260] width 12 height 12
click at [96, 82] on link "Details" at bounding box center [92, 90] width 52 height 35
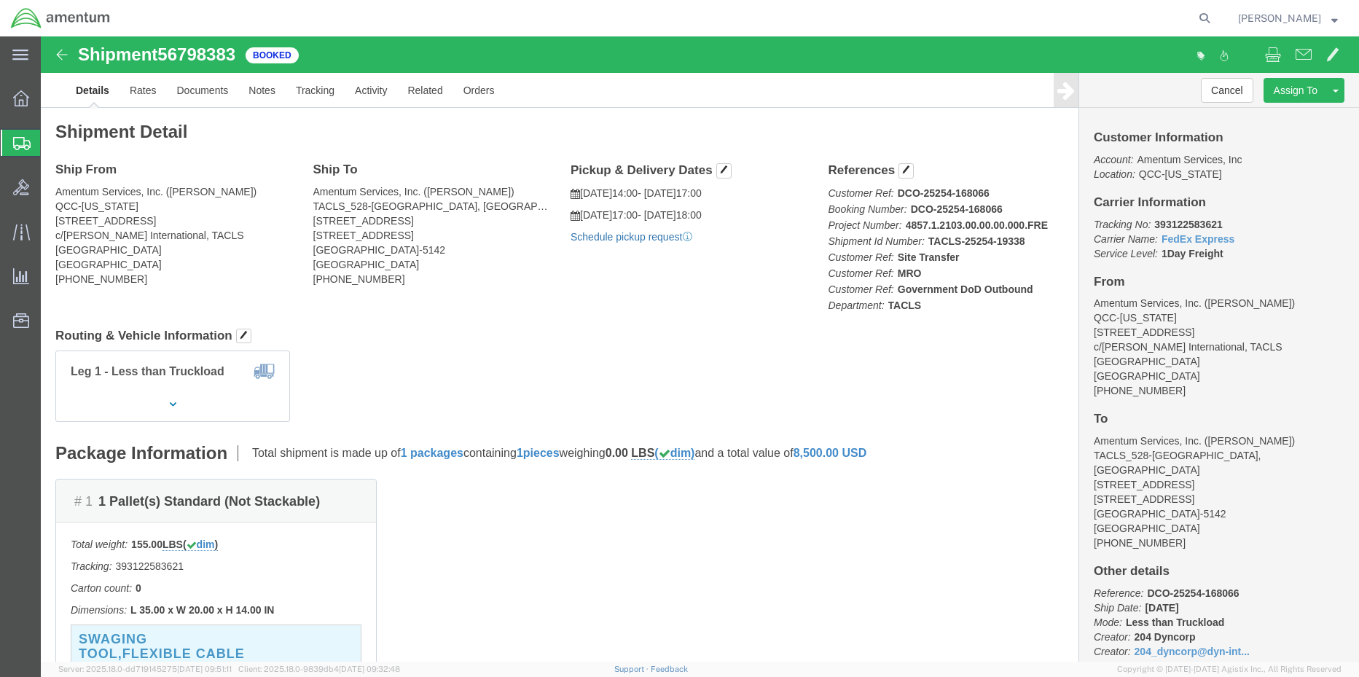
click link "Schedule pickup request"
